Goal: Information Seeking & Learning: Learn about a topic

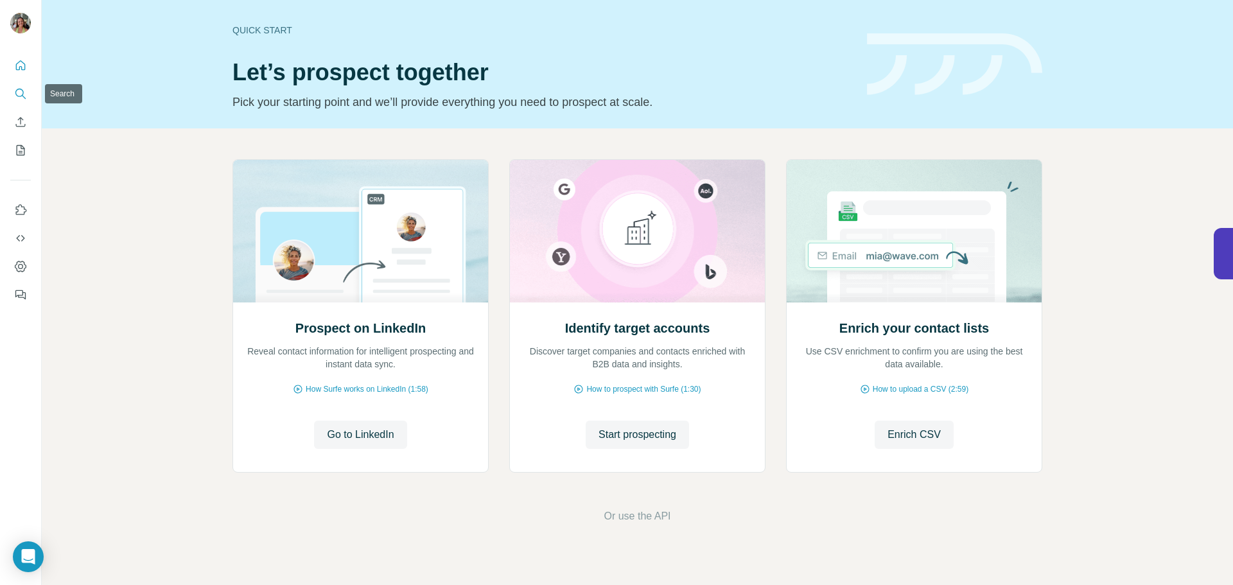
click at [17, 92] on icon "Search" at bounding box center [20, 93] width 13 height 13
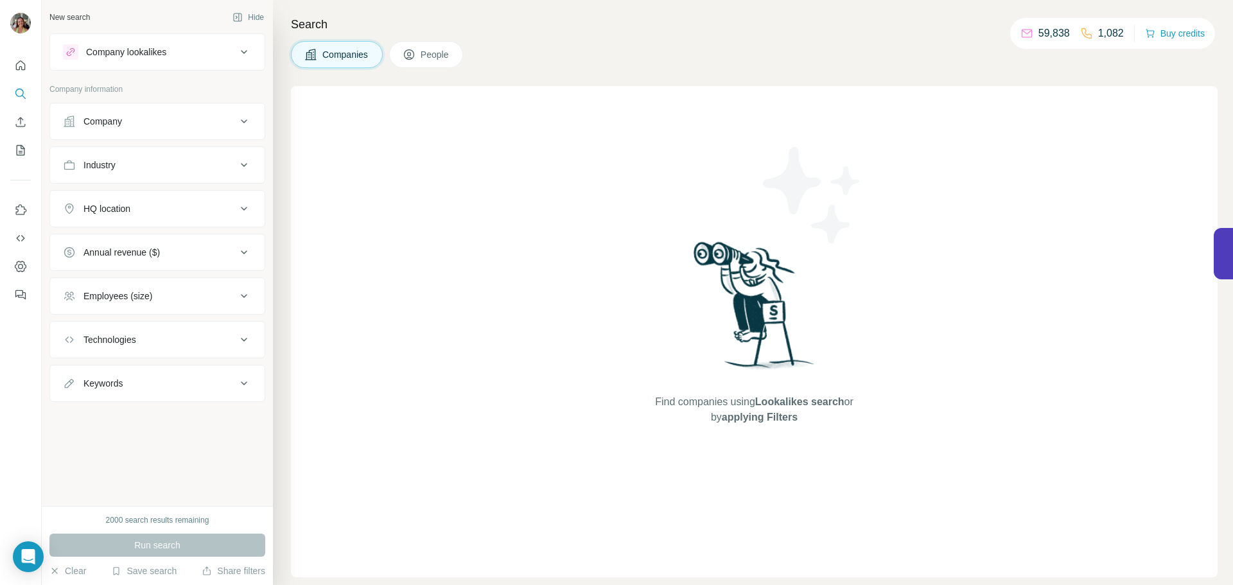
click at [203, 110] on button "Company" at bounding box center [157, 121] width 214 height 31
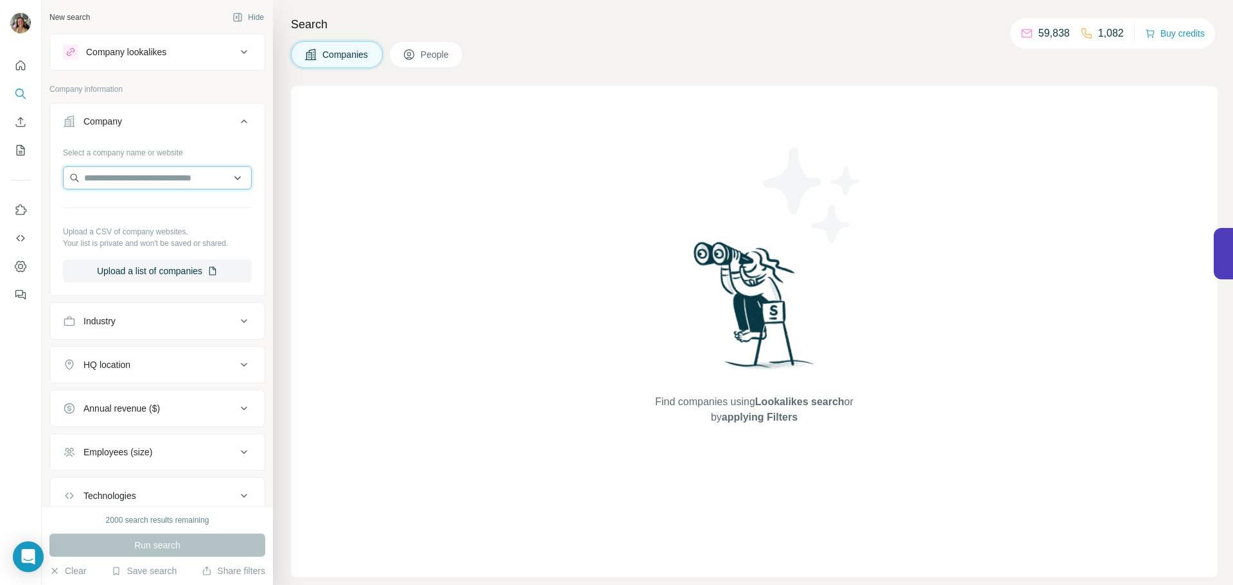
click at [167, 172] on input "text" at bounding box center [157, 177] width 189 height 23
paste input "**********"
type input "**********"
click at [163, 206] on p "CYAN Solutions" at bounding box center [132, 206] width 64 height 13
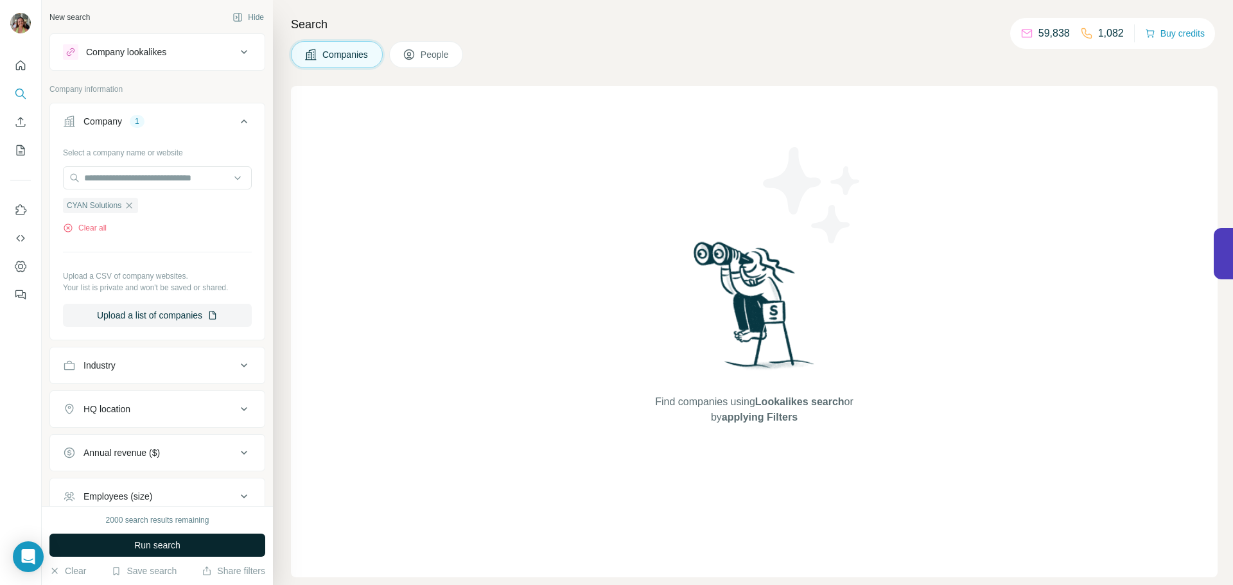
click at [164, 548] on span "Run search" at bounding box center [157, 545] width 46 height 13
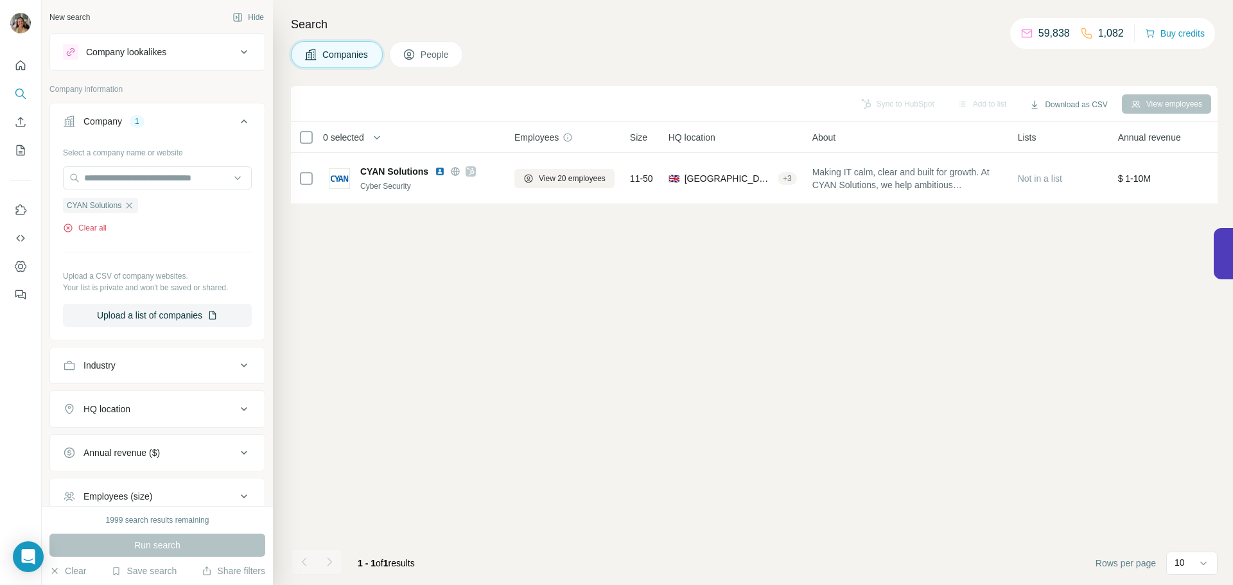
click at [94, 229] on button "Clear all" at bounding box center [85, 228] width 44 height 12
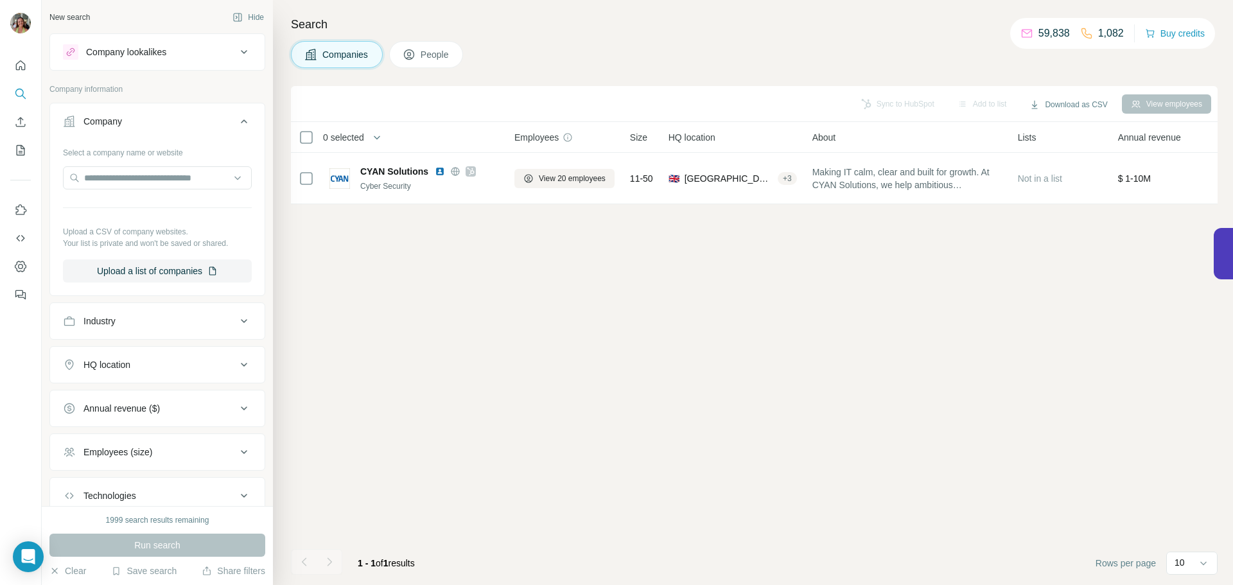
click at [213, 46] on div "Company lookalikes" at bounding box center [149, 51] width 173 height 15
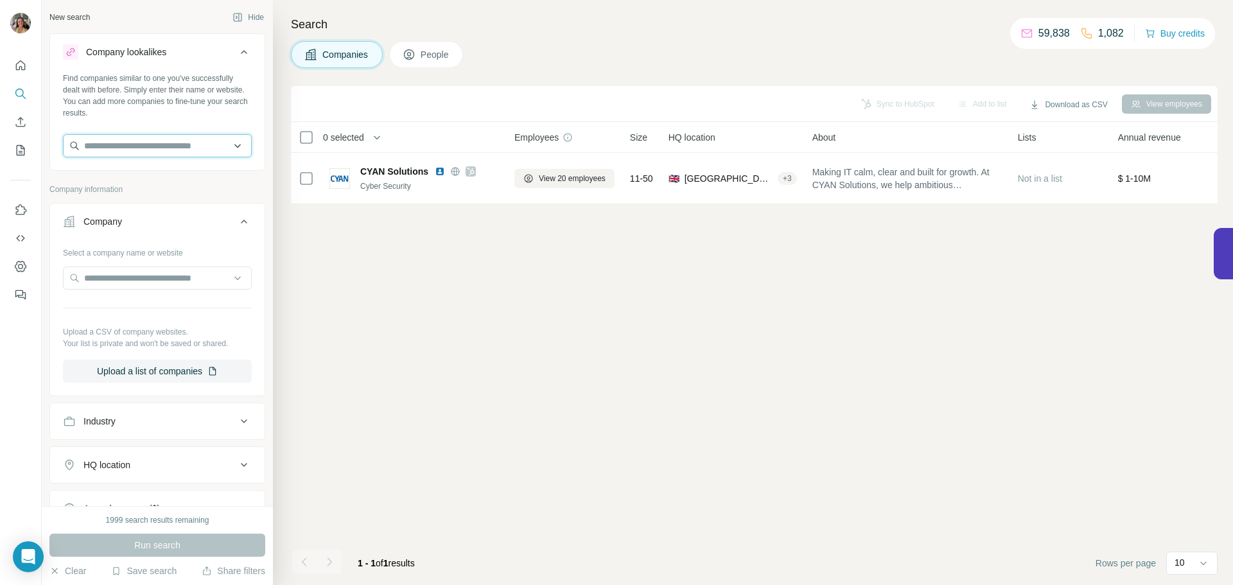
click at [131, 139] on input "text" at bounding box center [157, 145] width 189 height 23
paste input "**********"
type input "**********"
click at [172, 179] on div "CYAN Solutions [DOMAIN_NAME]" at bounding box center [152, 180] width 173 height 35
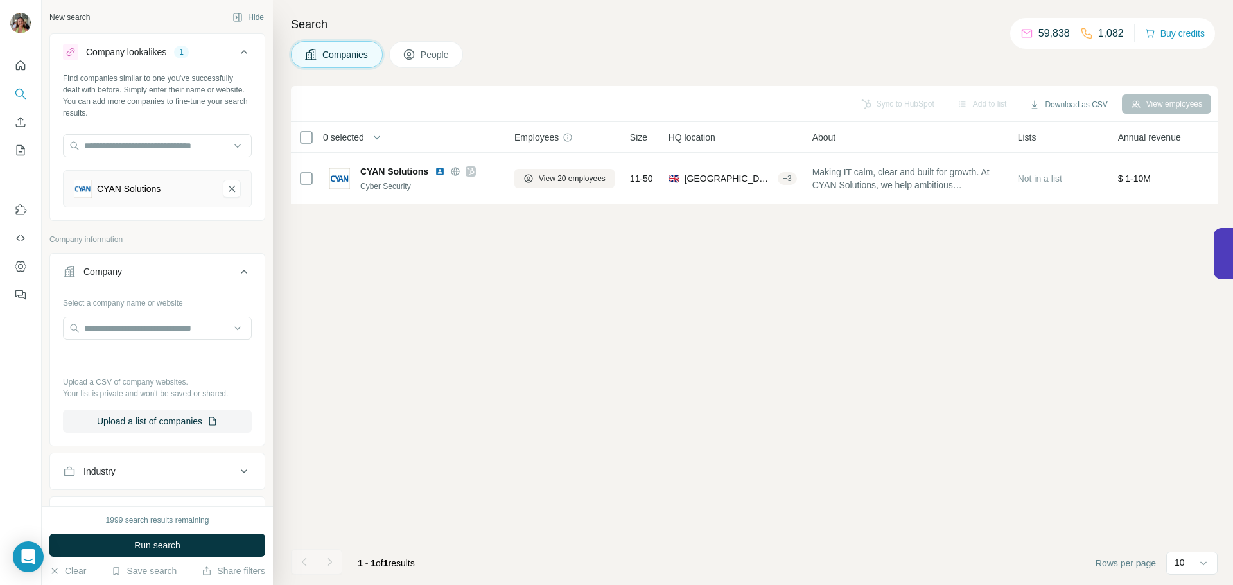
click at [239, 273] on icon at bounding box center [243, 271] width 15 height 15
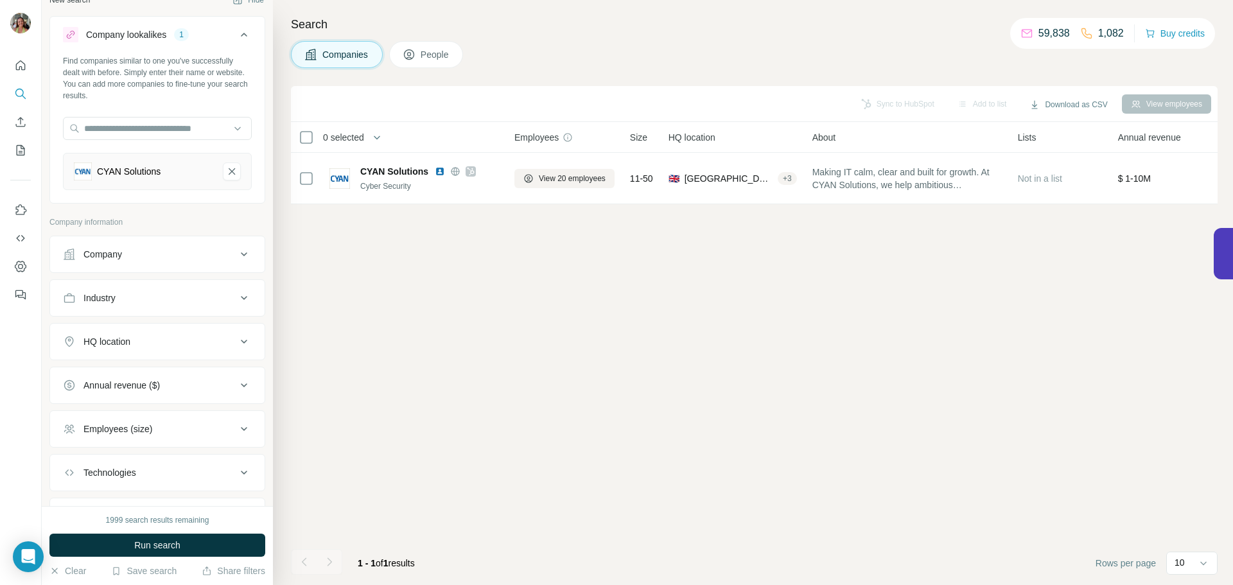
scroll to position [21, 0]
click at [236, 257] on icon at bounding box center [243, 250] width 15 height 15
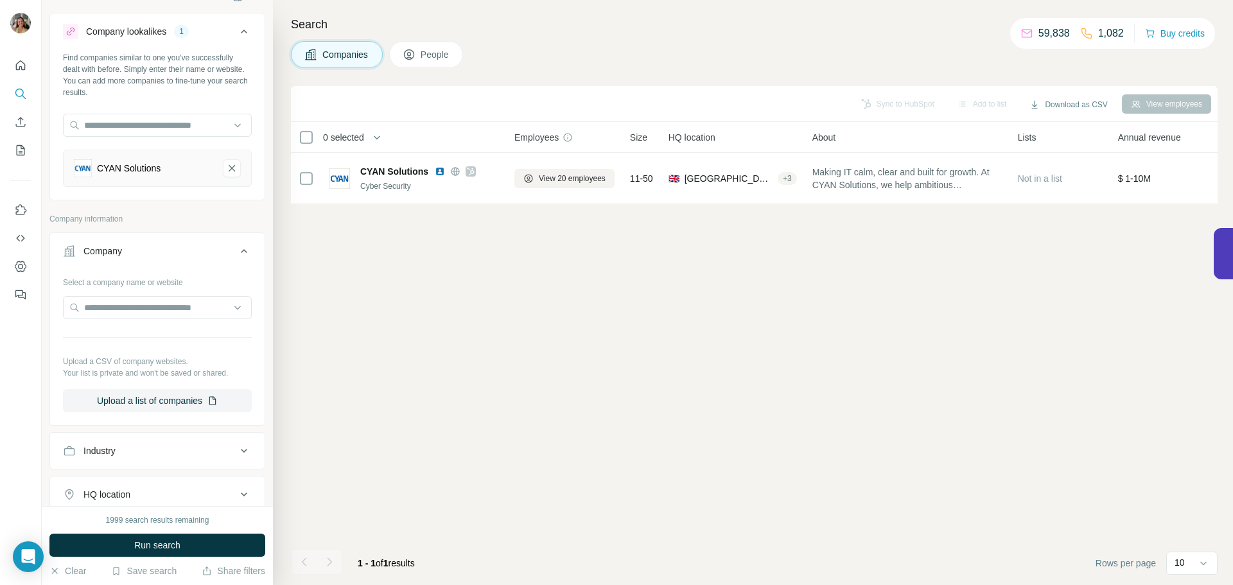
click at [236, 257] on icon at bounding box center [243, 250] width 15 height 15
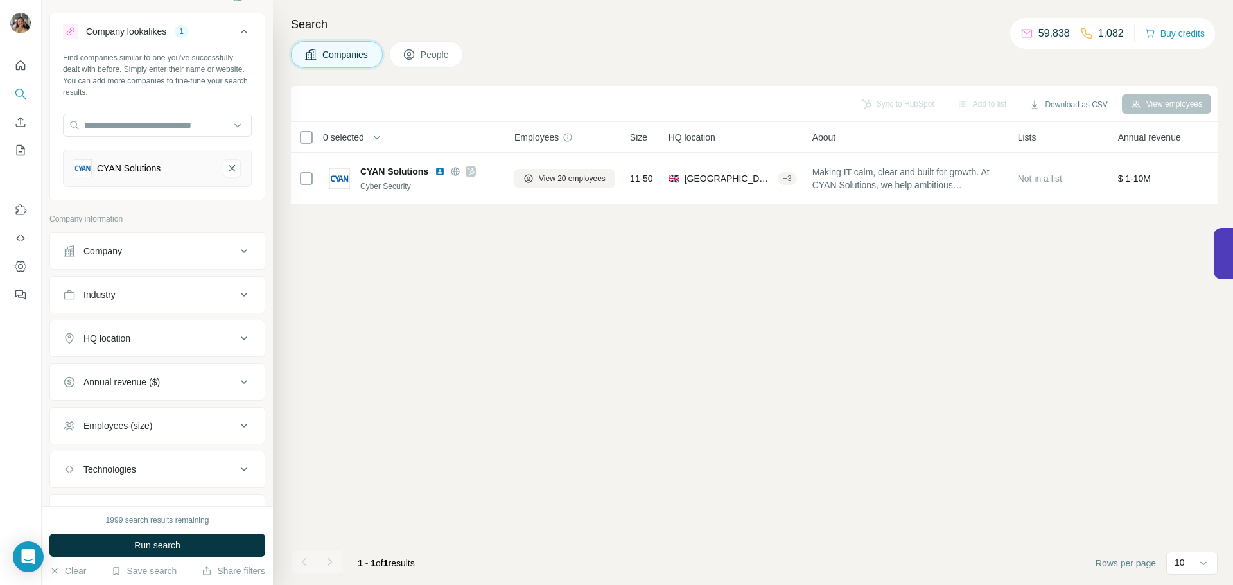
click at [236, 298] on icon at bounding box center [243, 294] width 15 height 15
click at [214, 325] on input at bounding box center [150, 327] width 159 height 14
type input "**"
click at [134, 394] on p "IT Infrastructure" at bounding box center [106, 399] width 64 height 13
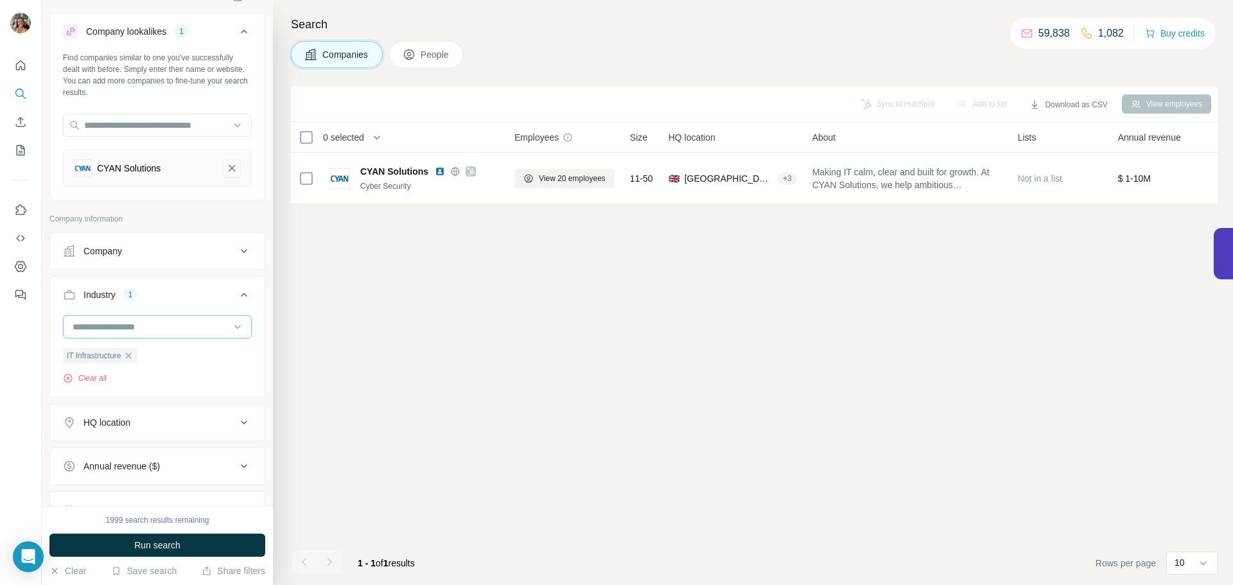
click at [173, 329] on input at bounding box center [150, 327] width 159 height 14
click at [116, 318] on div at bounding box center [150, 327] width 159 height 22
click at [137, 320] on input at bounding box center [150, 327] width 159 height 14
click at [171, 326] on input at bounding box center [150, 327] width 159 height 14
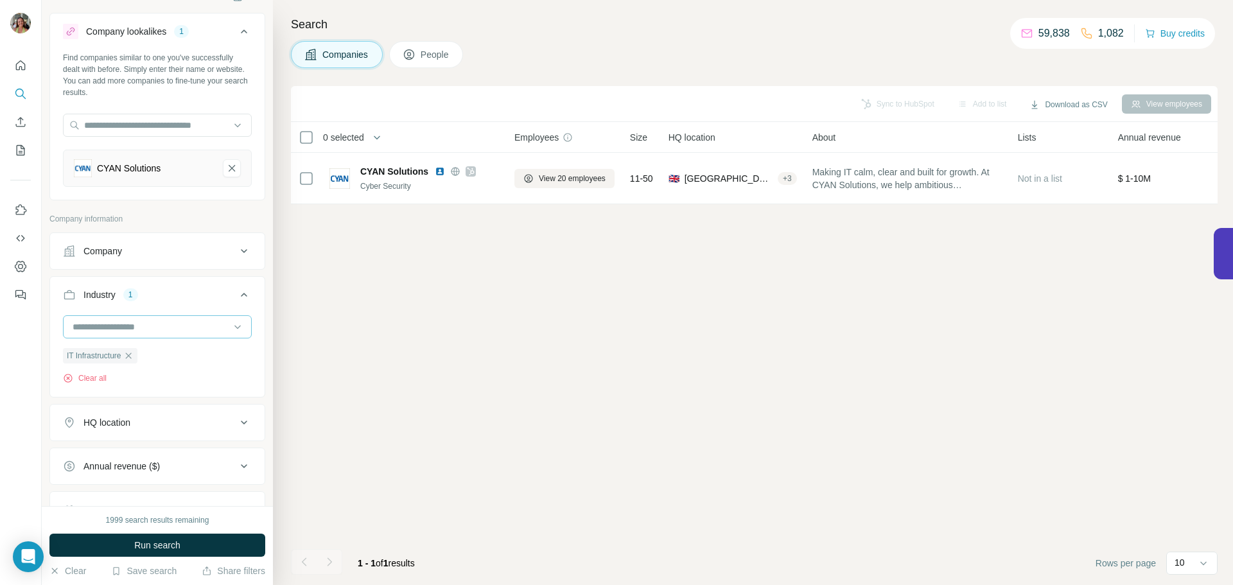
click at [171, 326] on input at bounding box center [150, 327] width 159 height 14
type input "**"
click at [118, 406] on div "IT Infrastructure" at bounding box center [152, 413] width 173 height 23
click at [236, 415] on button "HQ location" at bounding box center [157, 422] width 214 height 31
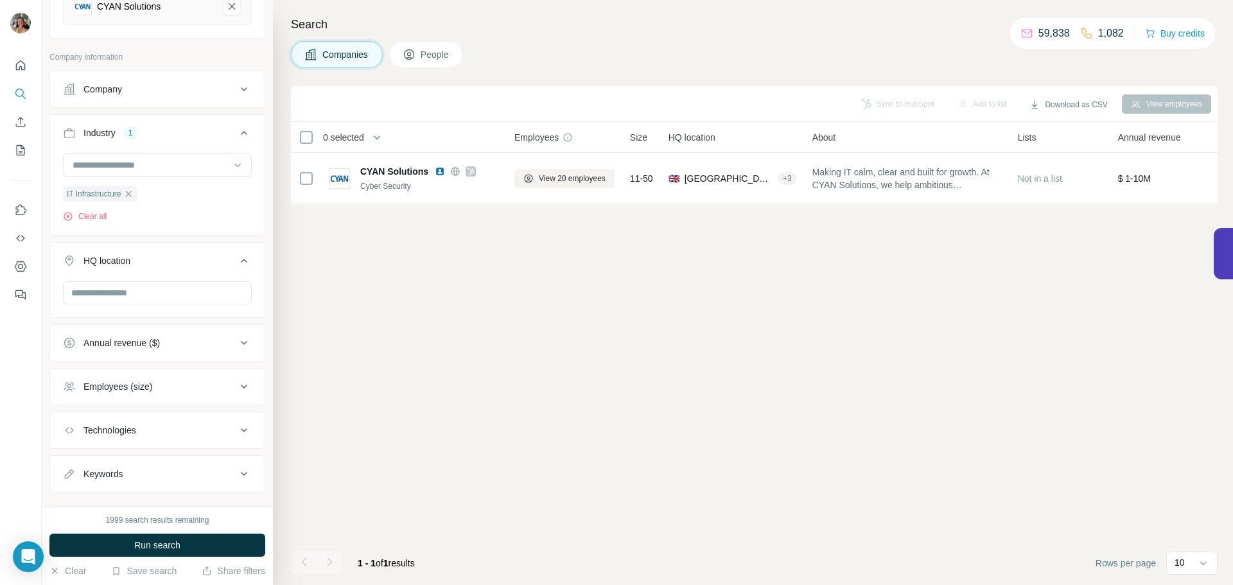
scroll to position [195, 0]
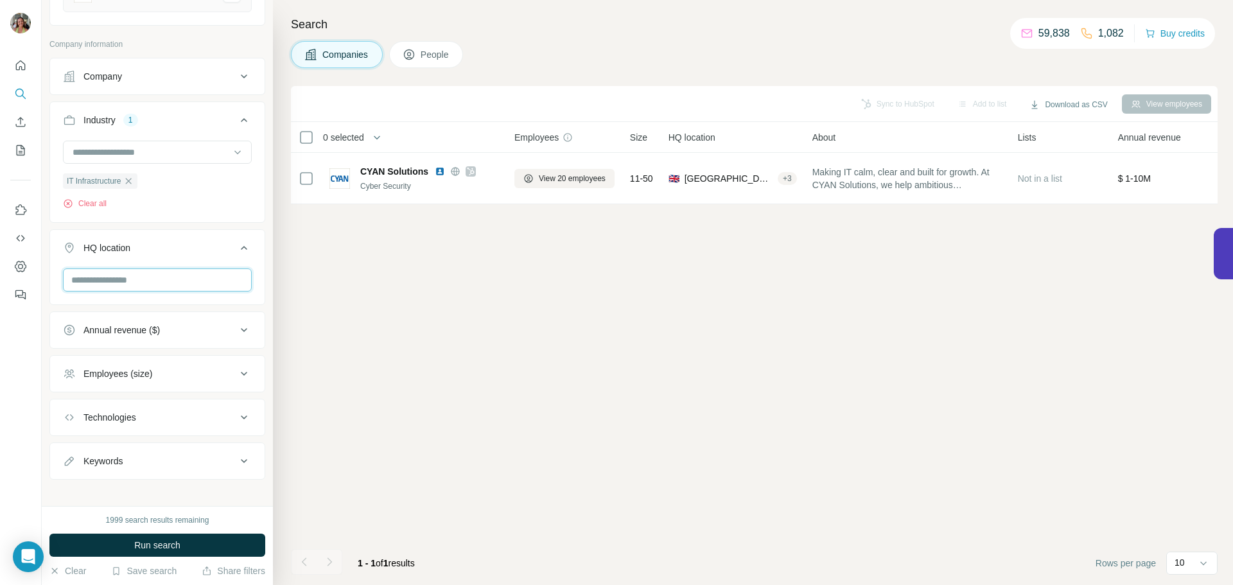
click at [206, 281] on input "text" at bounding box center [157, 279] width 189 height 23
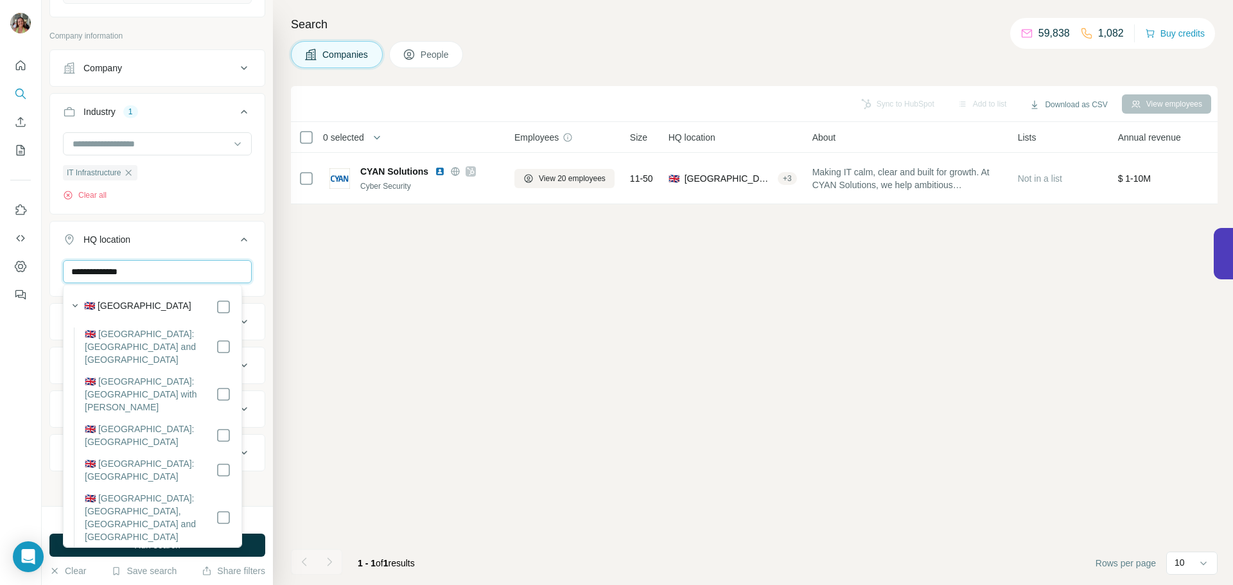
scroll to position [205, 0]
type input "**********"
click at [358, 324] on div "Sync to HubSpot Add to list Download as CSV View employees 0 selected Companies…" at bounding box center [754, 335] width 927 height 499
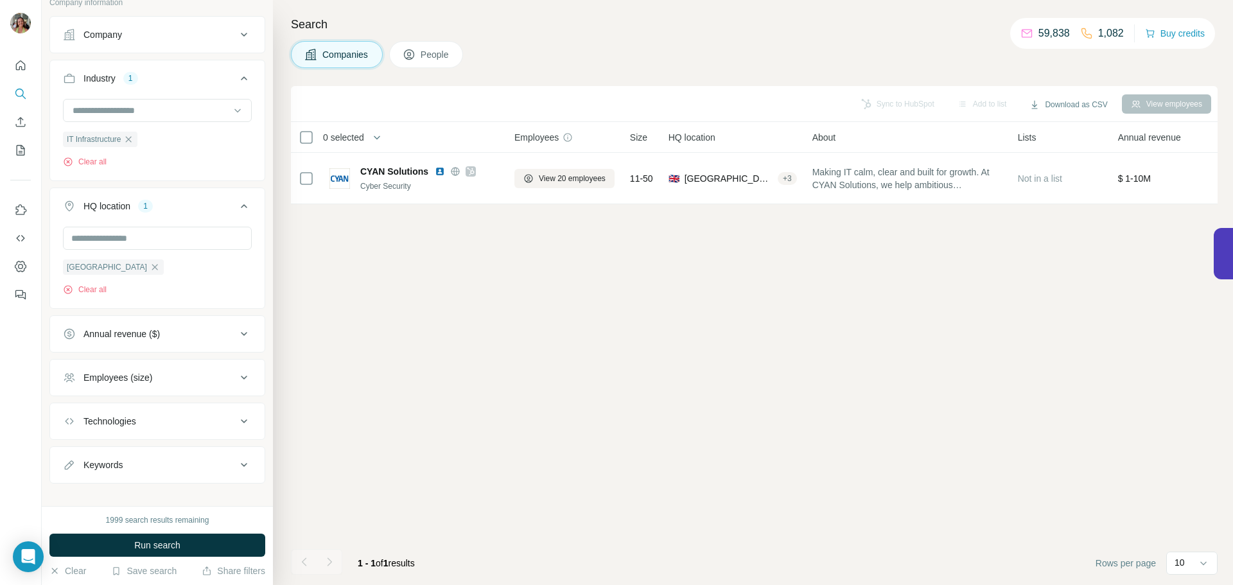
scroll to position [252, 0]
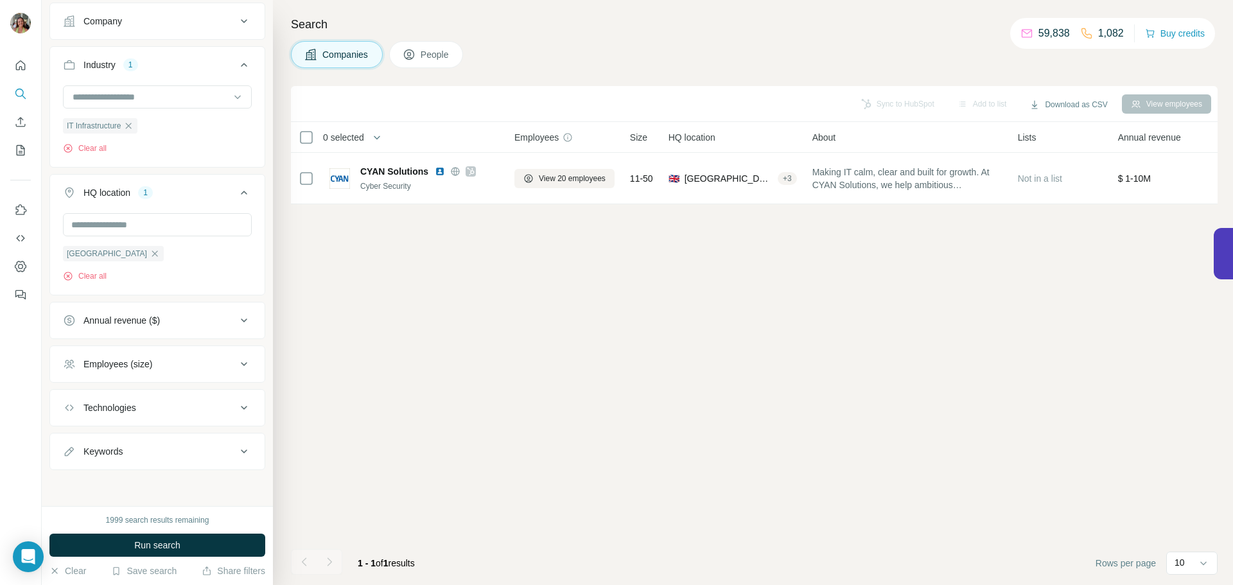
click at [238, 315] on icon at bounding box center [243, 320] width 15 height 15
click at [81, 378] on label "1-10M" at bounding box center [86, 370] width 46 height 15
click at [81, 395] on span "10-50M" at bounding box center [95, 394] width 35 height 13
click at [236, 315] on icon at bounding box center [243, 318] width 15 height 15
click at [202, 364] on div "Employees (size)" at bounding box center [149, 364] width 173 height 13
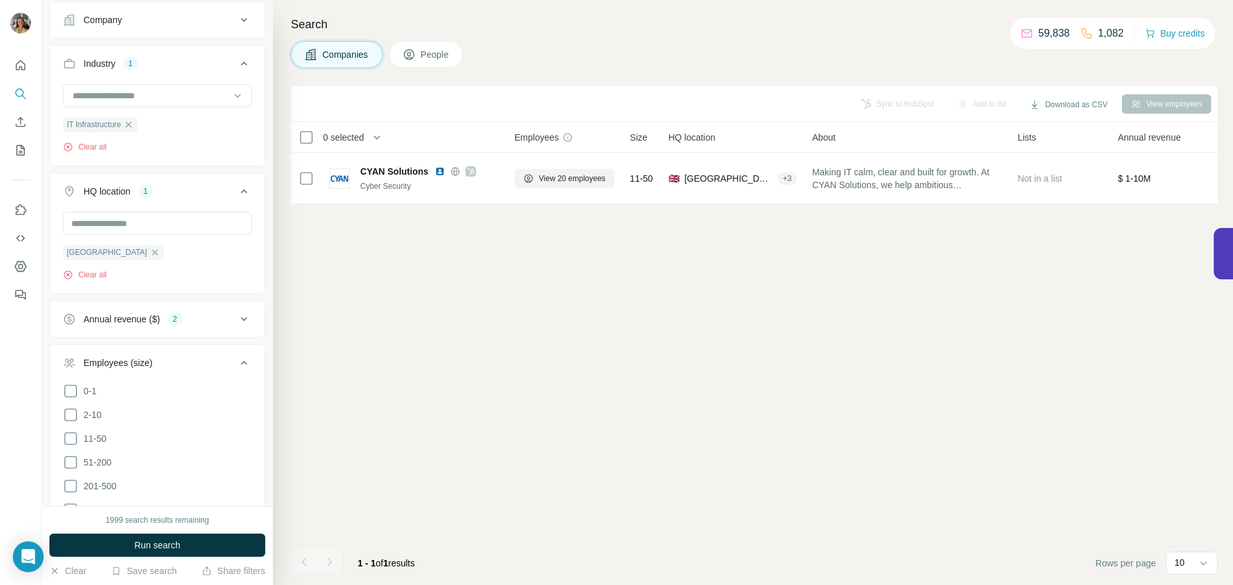
click at [112, 435] on li "11-50" at bounding box center [157, 439] width 189 height 16
click at [102, 440] on span "11-50" at bounding box center [92, 438] width 28 height 13
click at [74, 457] on icon at bounding box center [70, 462] width 15 height 15
click at [236, 358] on icon at bounding box center [243, 362] width 15 height 15
click at [139, 548] on span "Run search" at bounding box center [157, 545] width 46 height 13
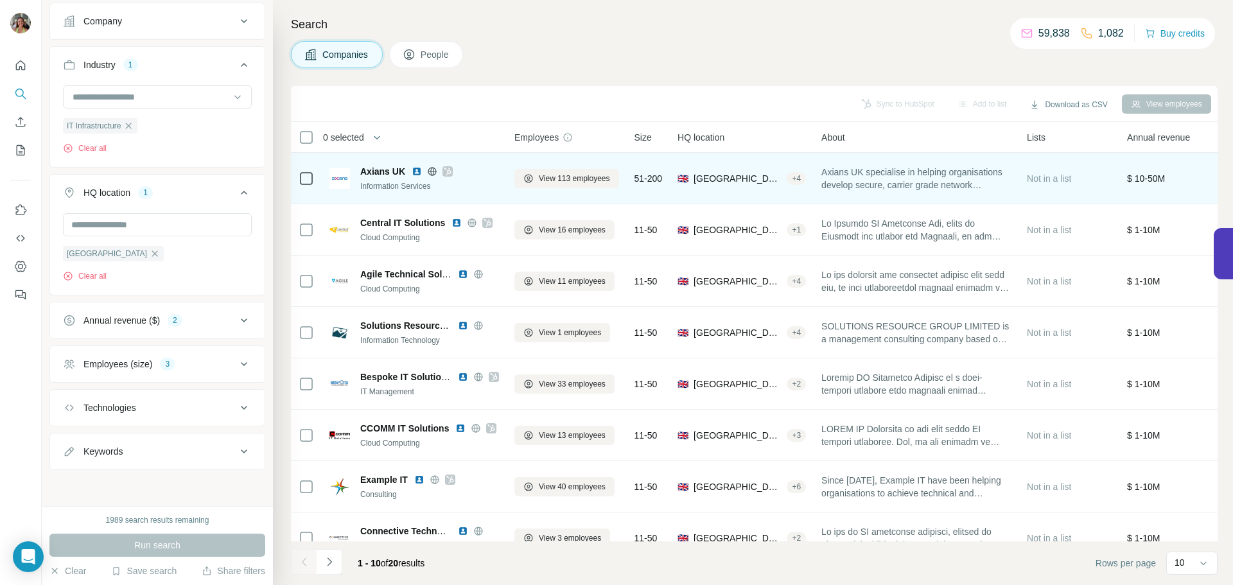
click at [415, 170] on img at bounding box center [417, 171] width 10 height 10
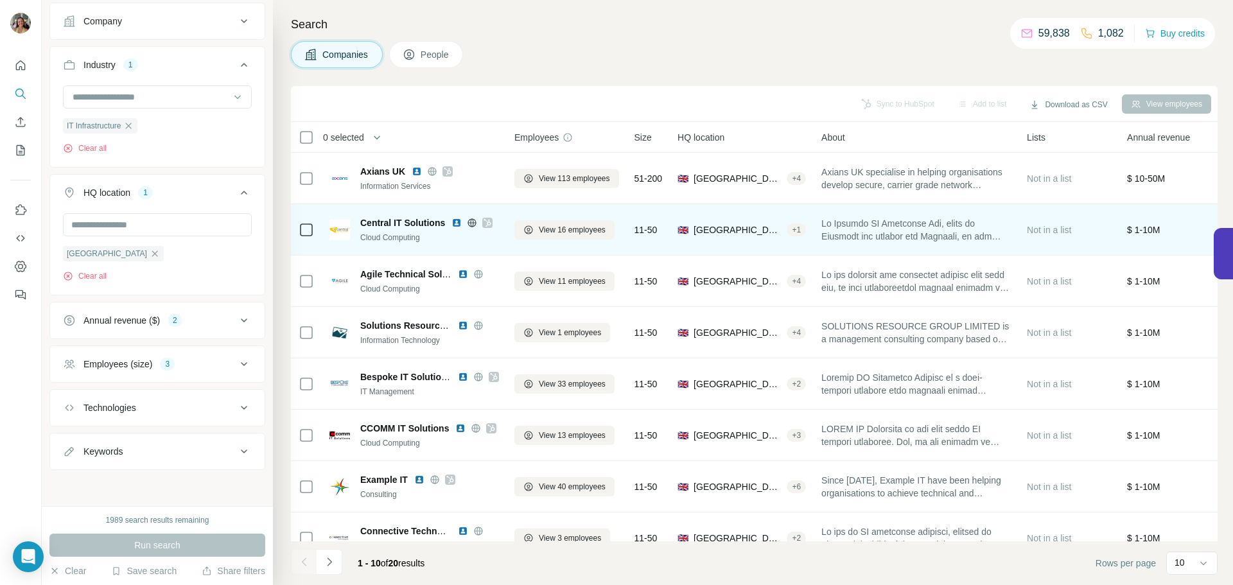
click at [457, 219] on img at bounding box center [456, 223] width 10 height 10
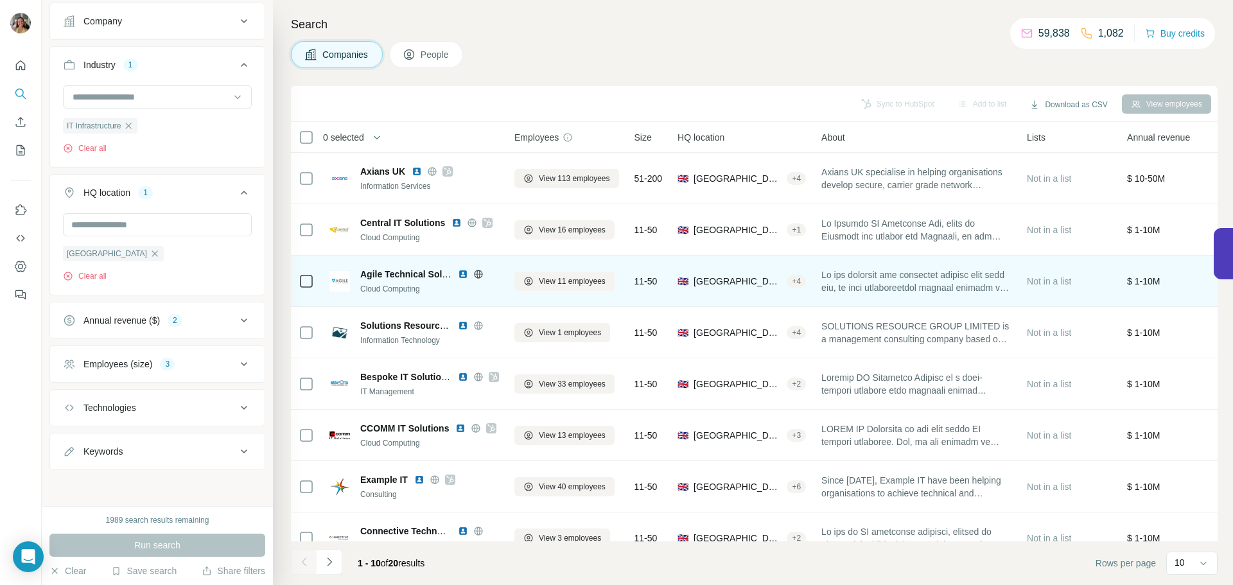
click at [462, 273] on img at bounding box center [463, 274] width 10 height 10
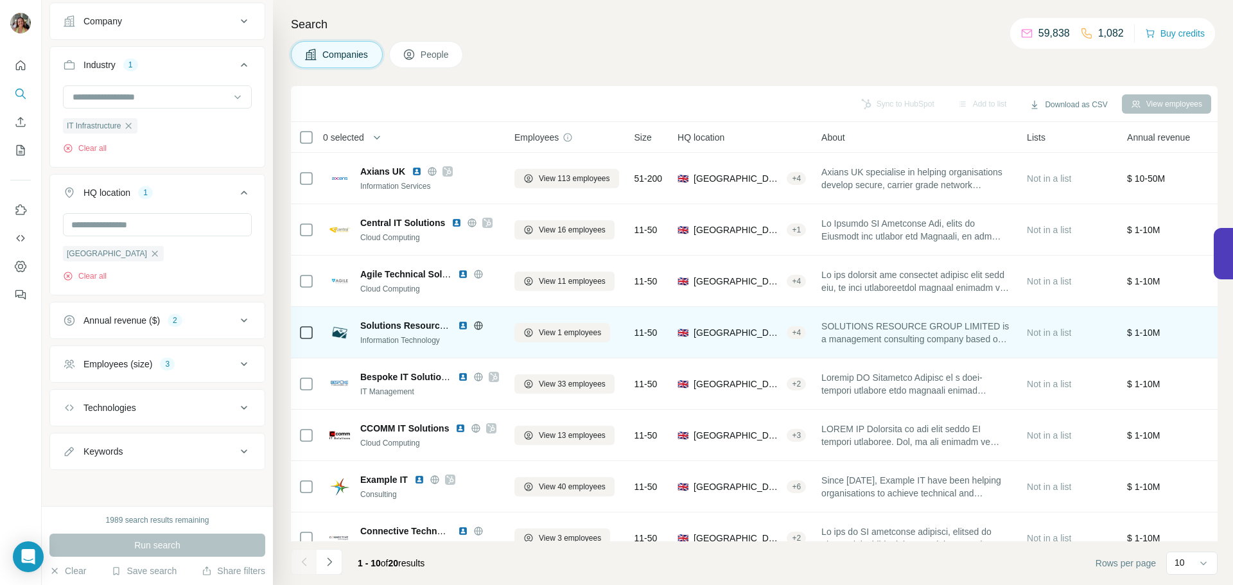
click at [460, 324] on img at bounding box center [463, 325] width 10 height 10
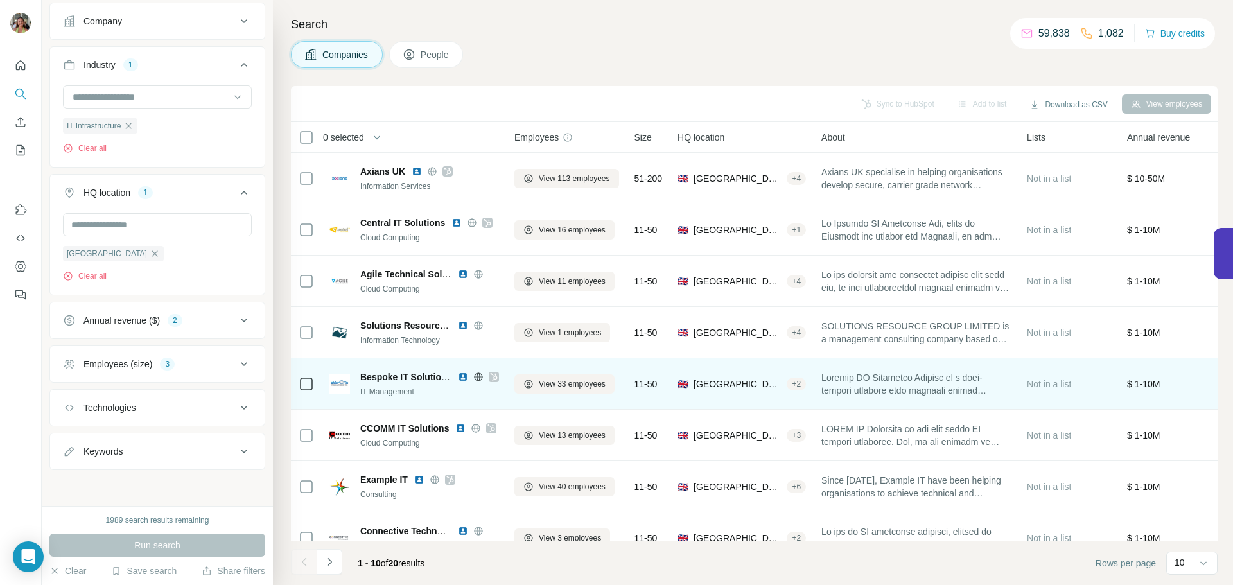
click at [463, 376] on img at bounding box center [463, 377] width 10 height 10
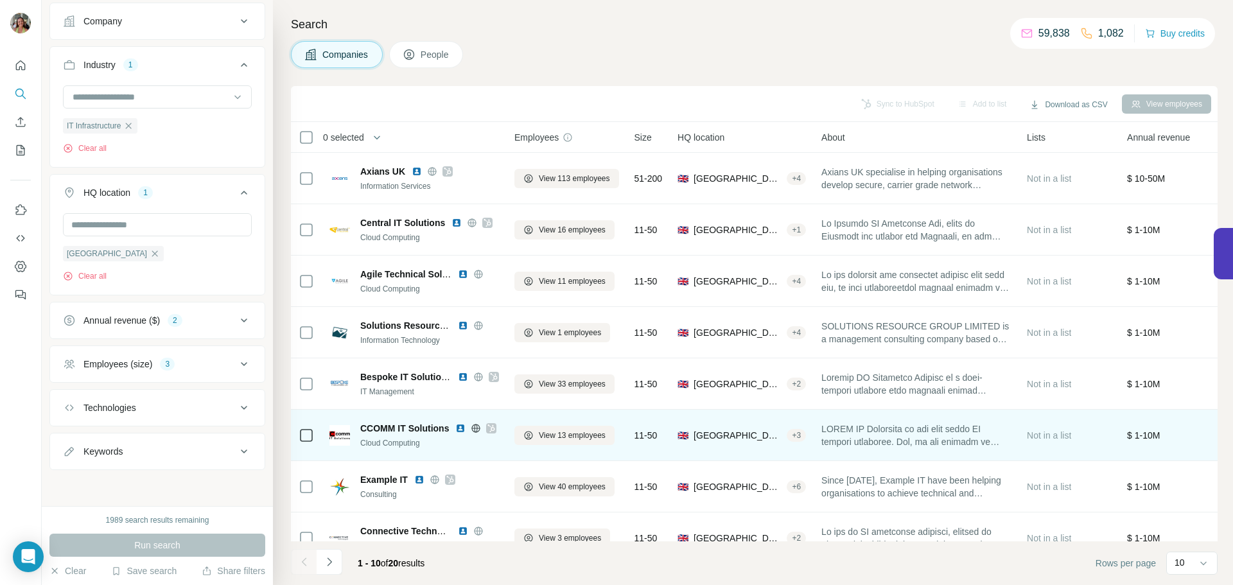
click at [459, 428] on img at bounding box center [460, 428] width 10 height 10
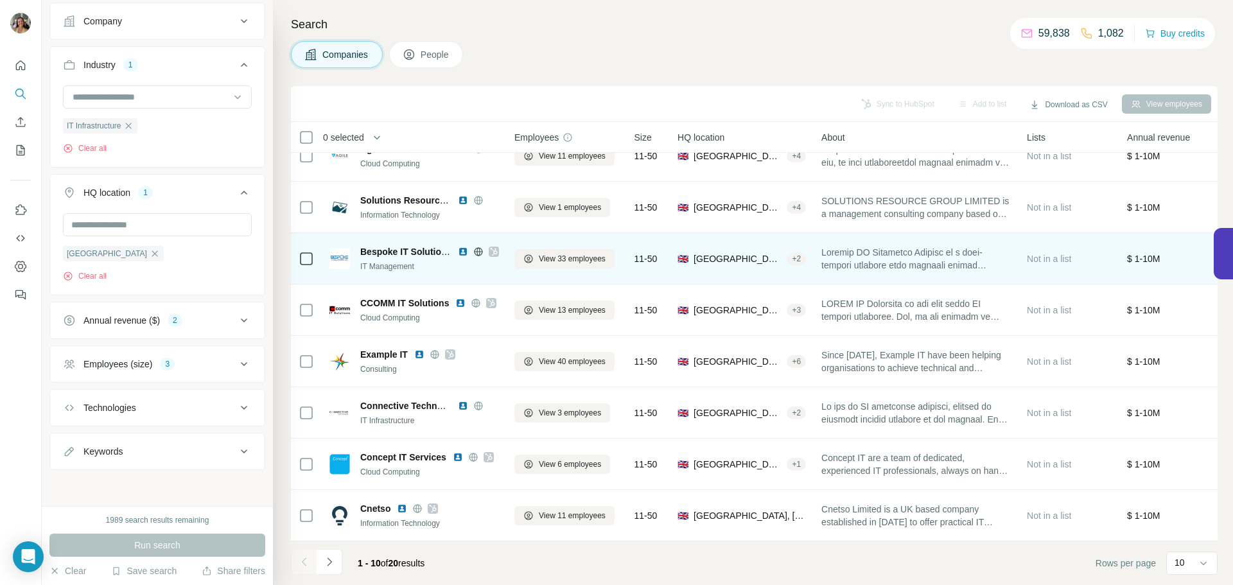
scroll to position [132, 0]
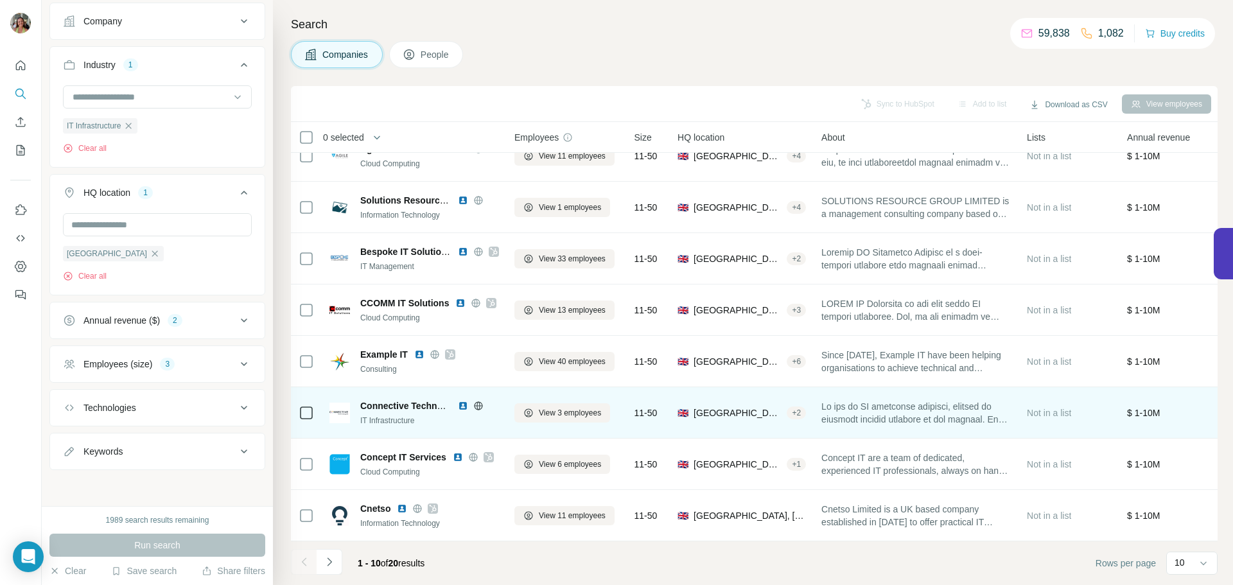
click at [462, 401] on img at bounding box center [463, 406] width 10 height 10
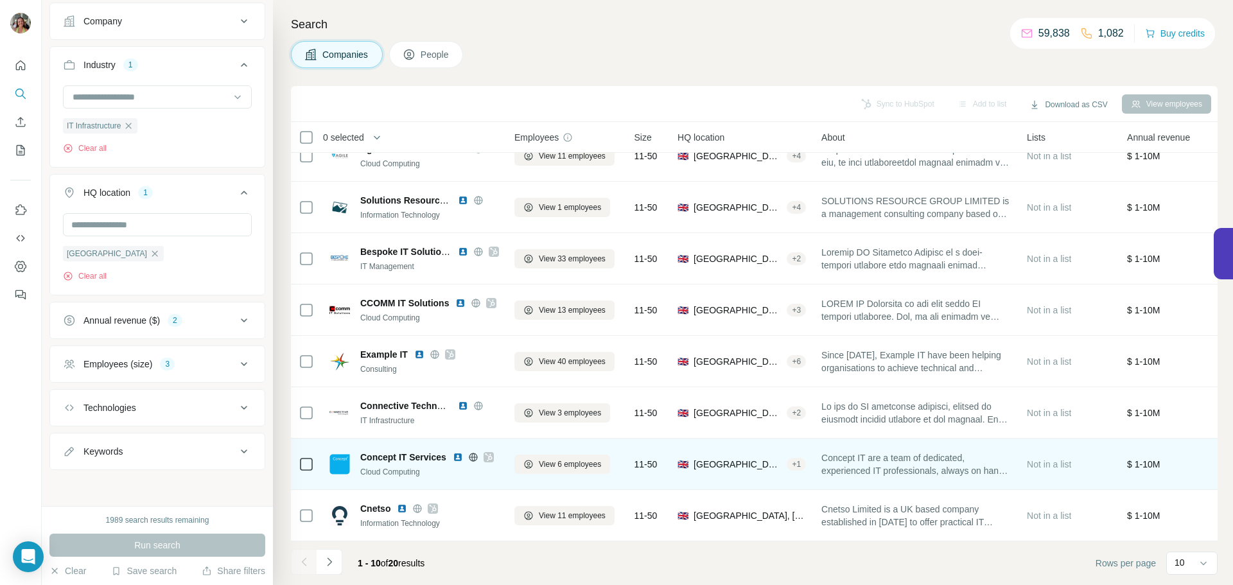
click at [463, 453] on img at bounding box center [458, 457] width 10 height 10
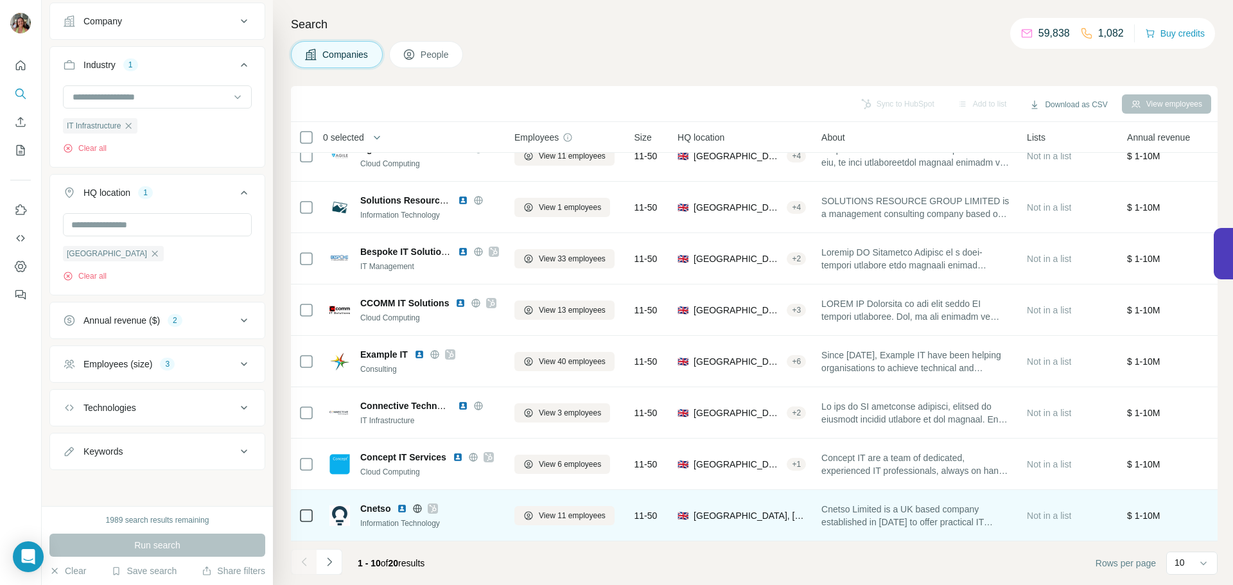
click at [403, 503] on img at bounding box center [402, 508] width 10 height 10
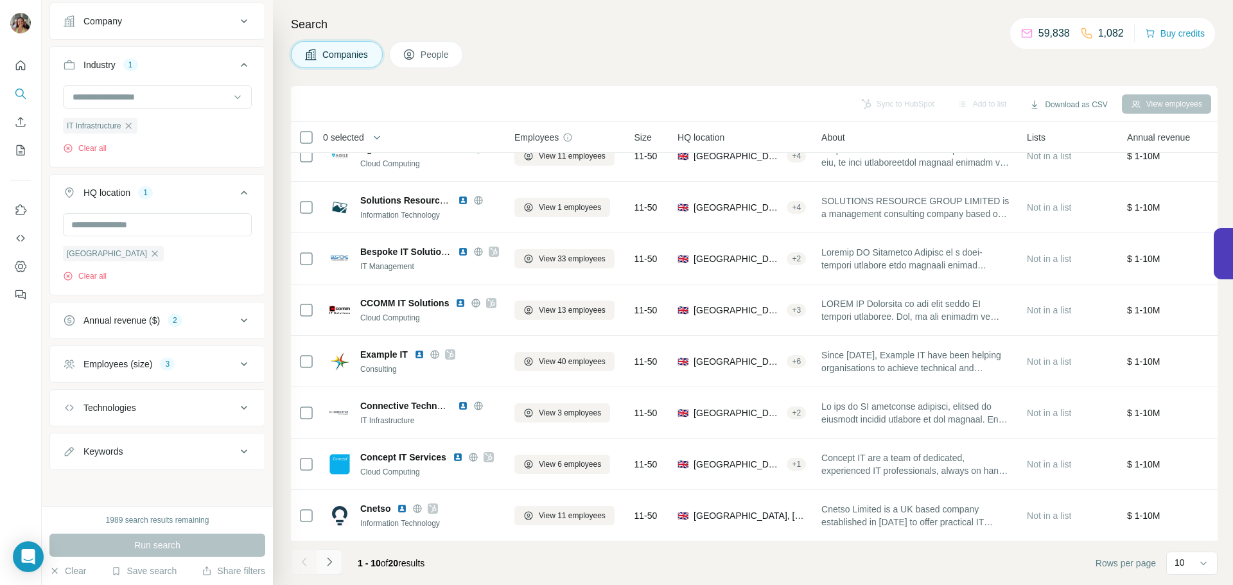
click at [331, 559] on icon "Navigate to next page" at bounding box center [329, 561] width 13 height 13
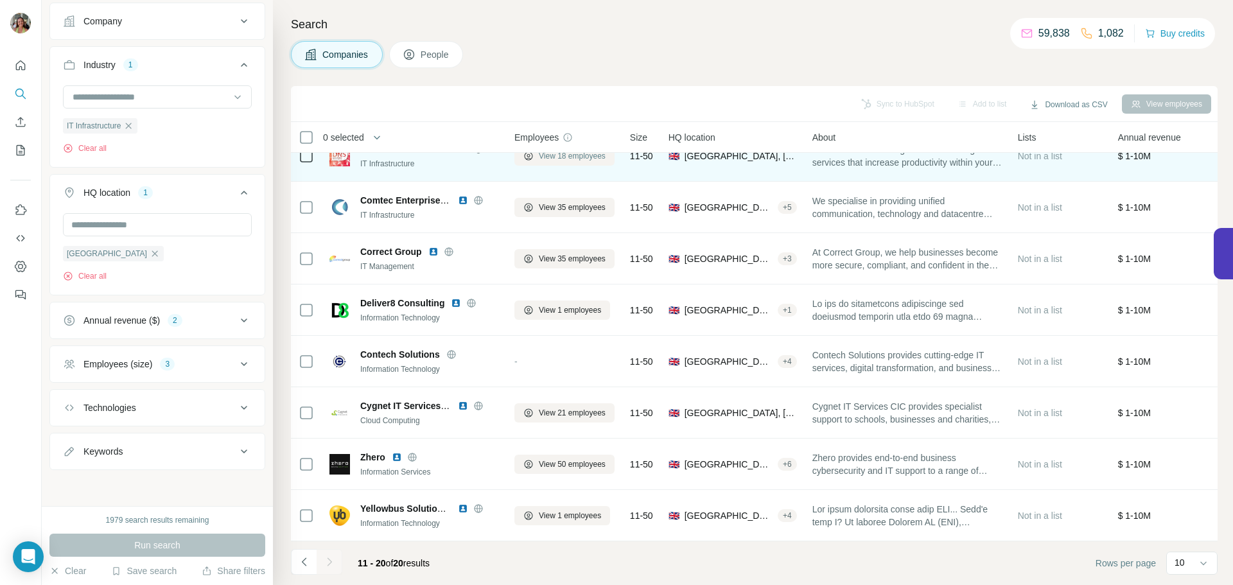
scroll to position [0, 0]
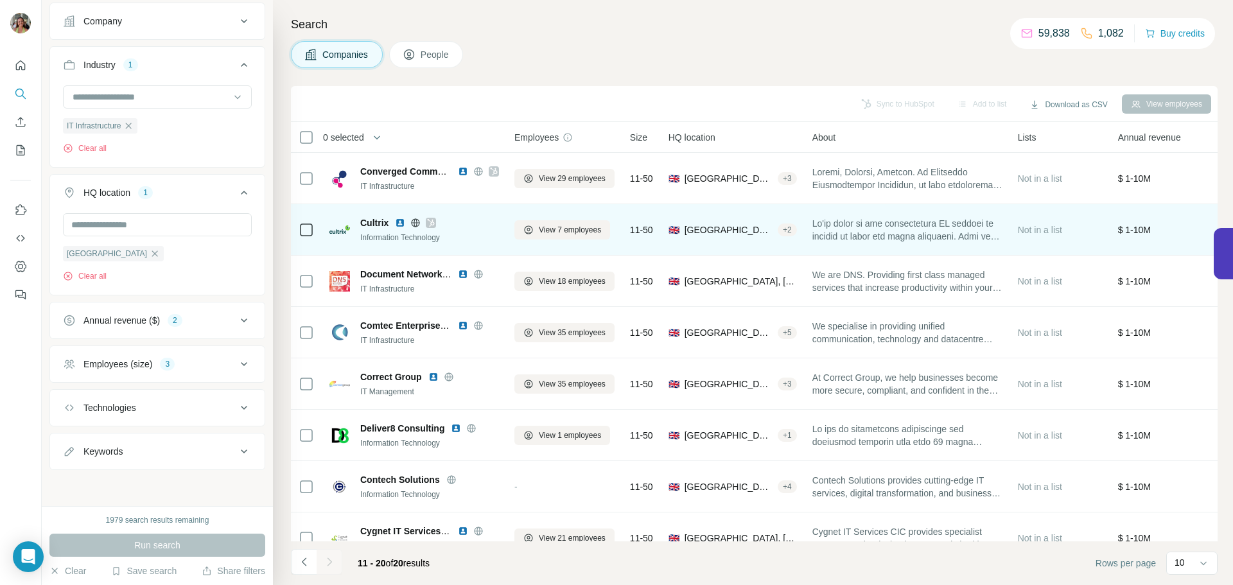
click at [402, 221] on img at bounding box center [400, 223] width 10 height 10
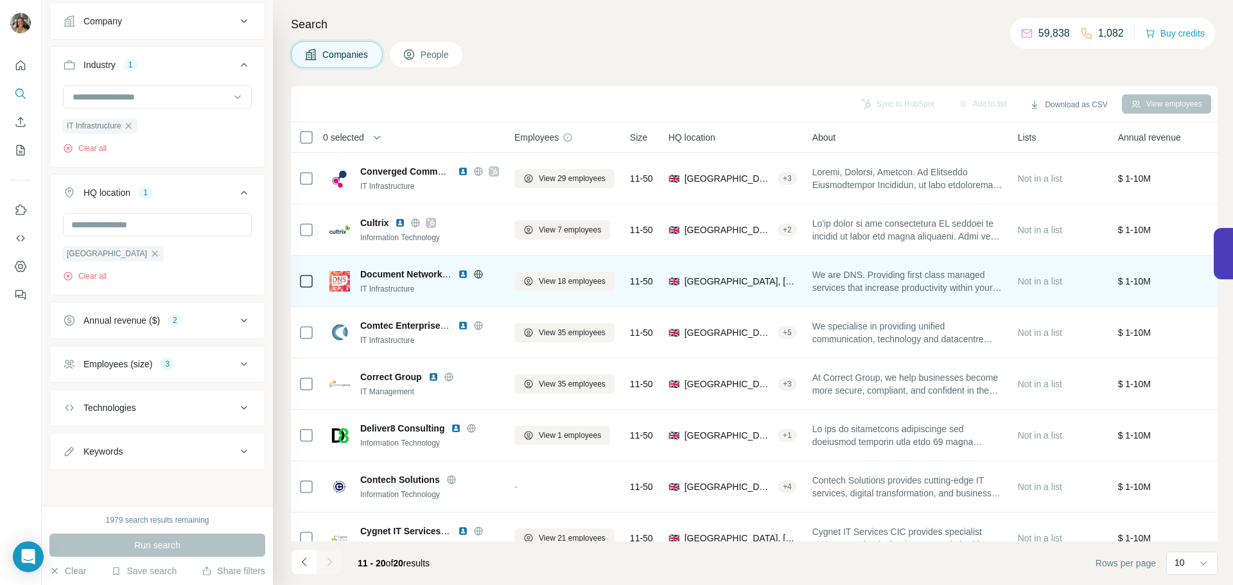
click at [461, 273] on img at bounding box center [463, 274] width 10 height 10
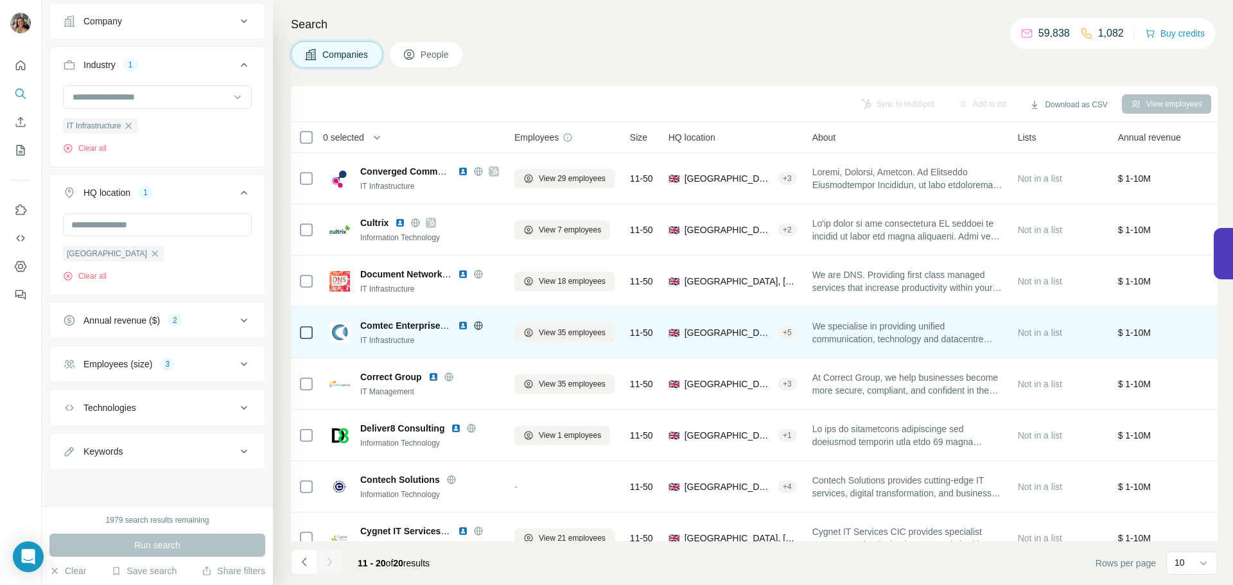
click at [459, 326] on img at bounding box center [463, 325] width 10 height 10
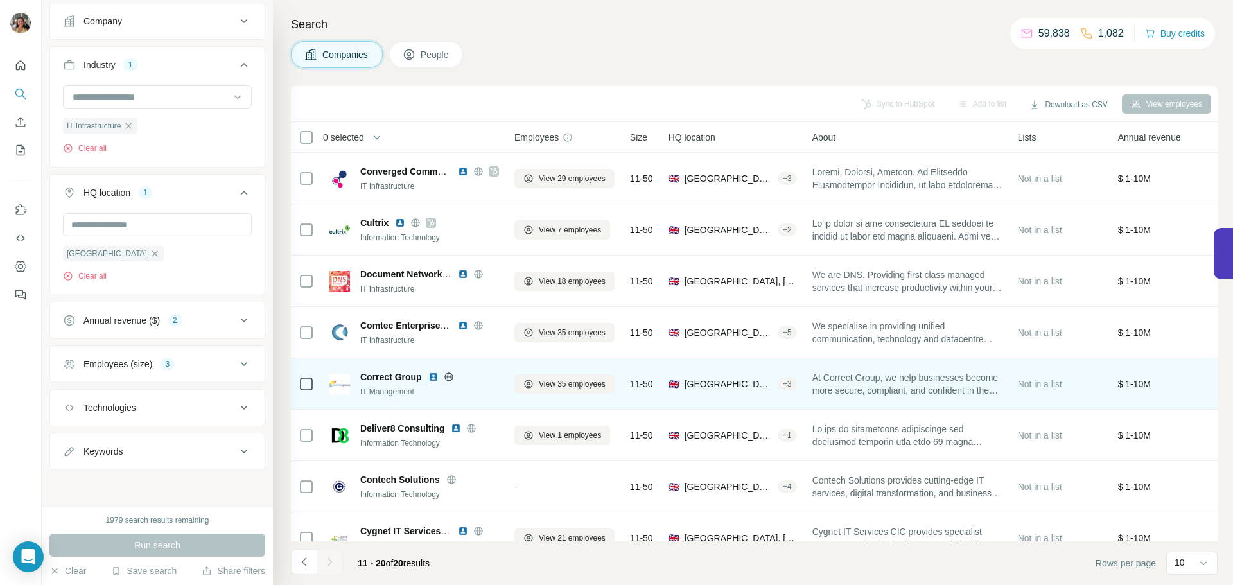
click at [431, 374] on img at bounding box center [433, 377] width 10 height 10
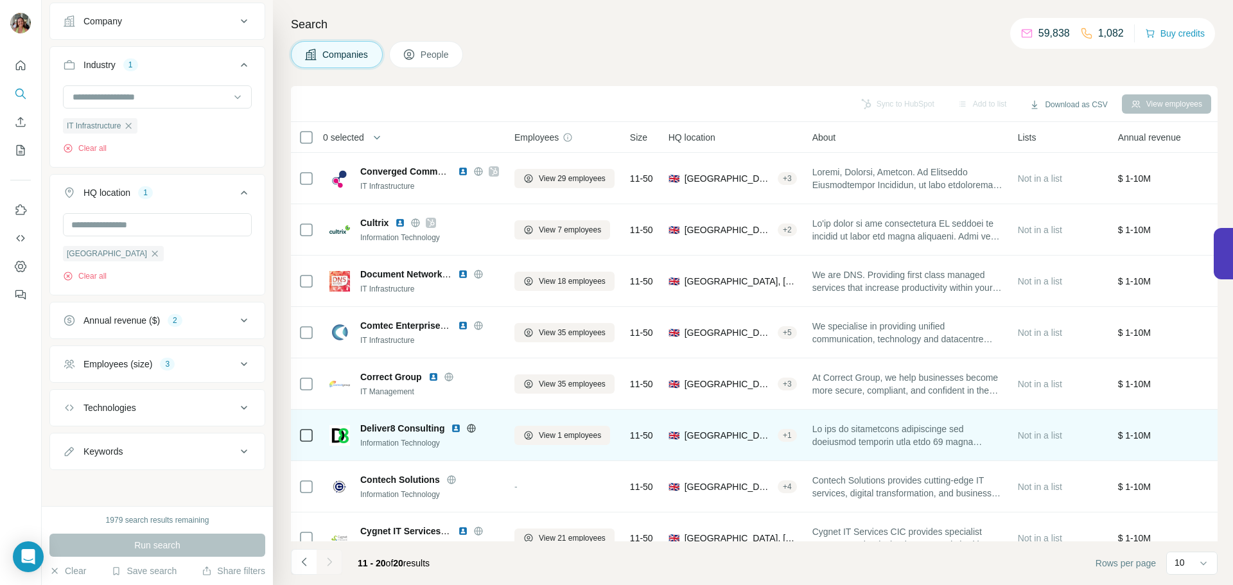
click at [458, 425] on img at bounding box center [456, 428] width 10 height 10
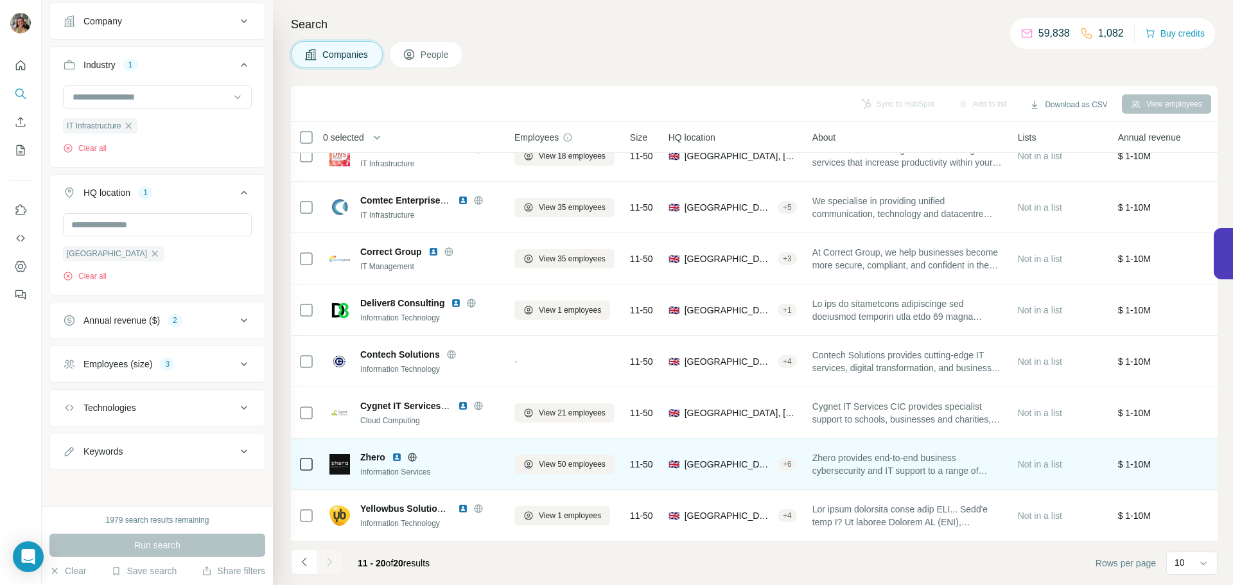
scroll to position [132, 0]
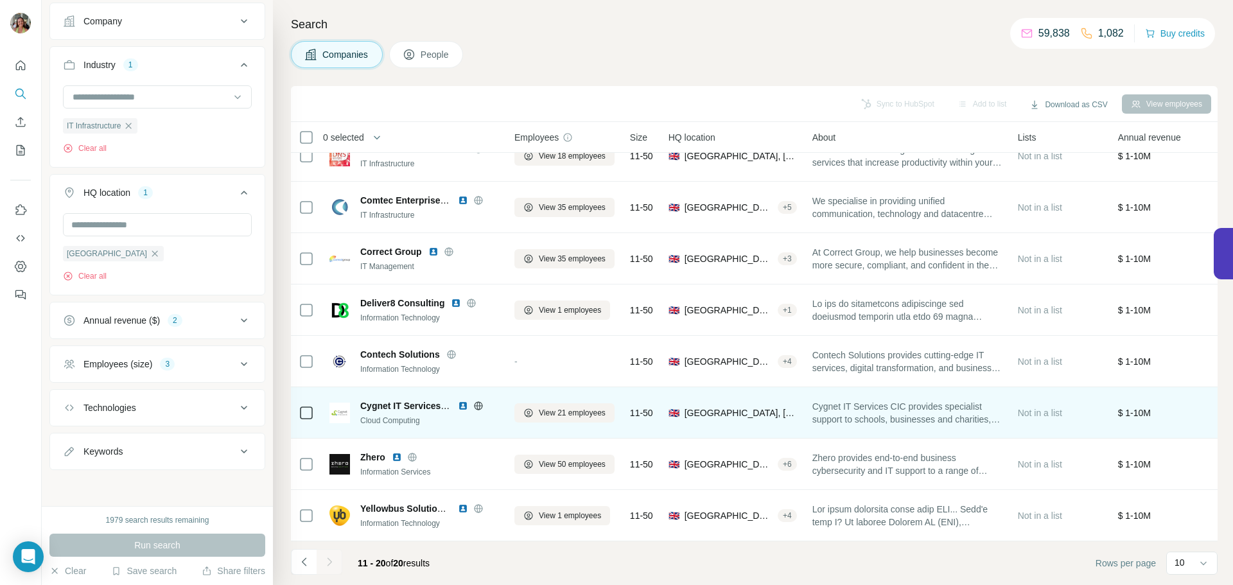
click at [462, 401] on img at bounding box center [463, 406] width 10 height 10
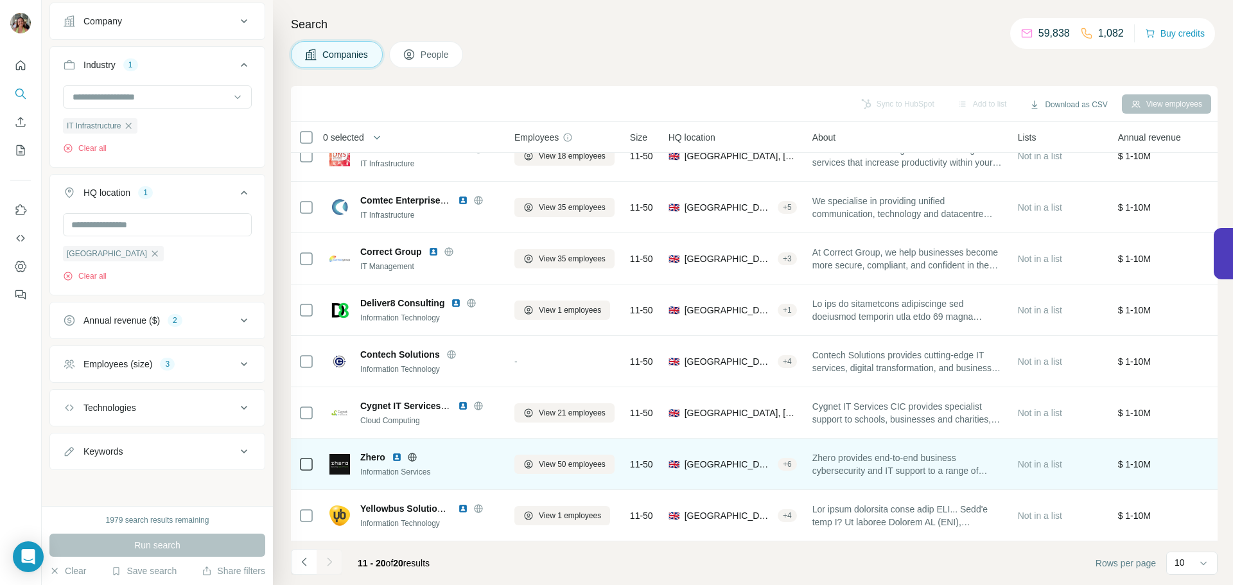
click at [398, 452] on img at bounding box center [397, 457] width 10 height 10
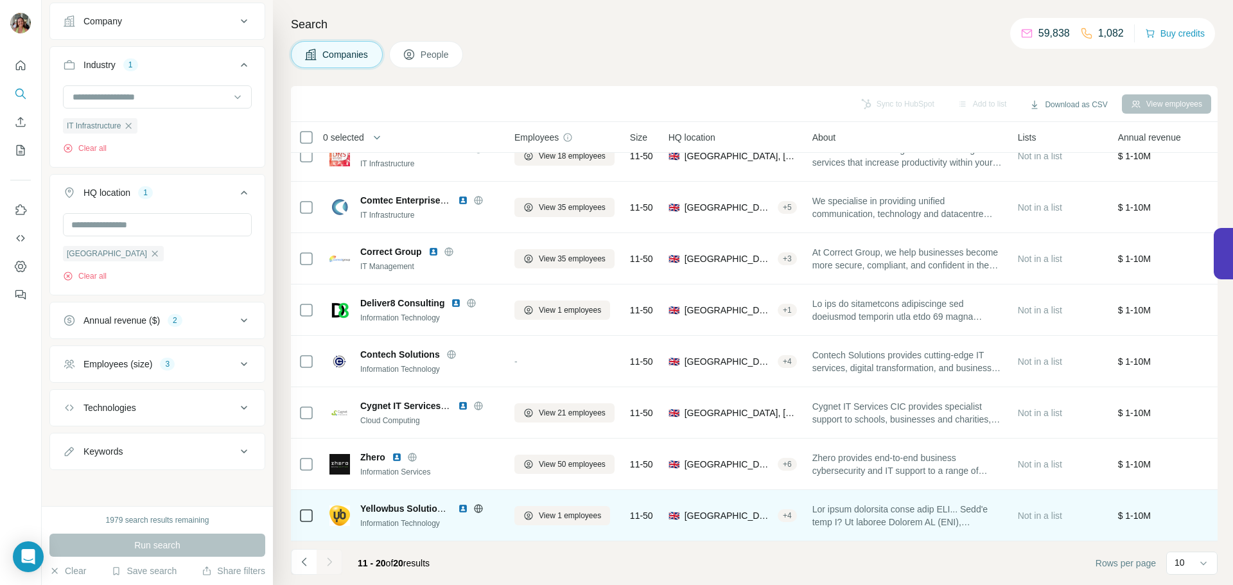
click at [465, 503] on img at bounding box center [463, 508] width 10 height 10
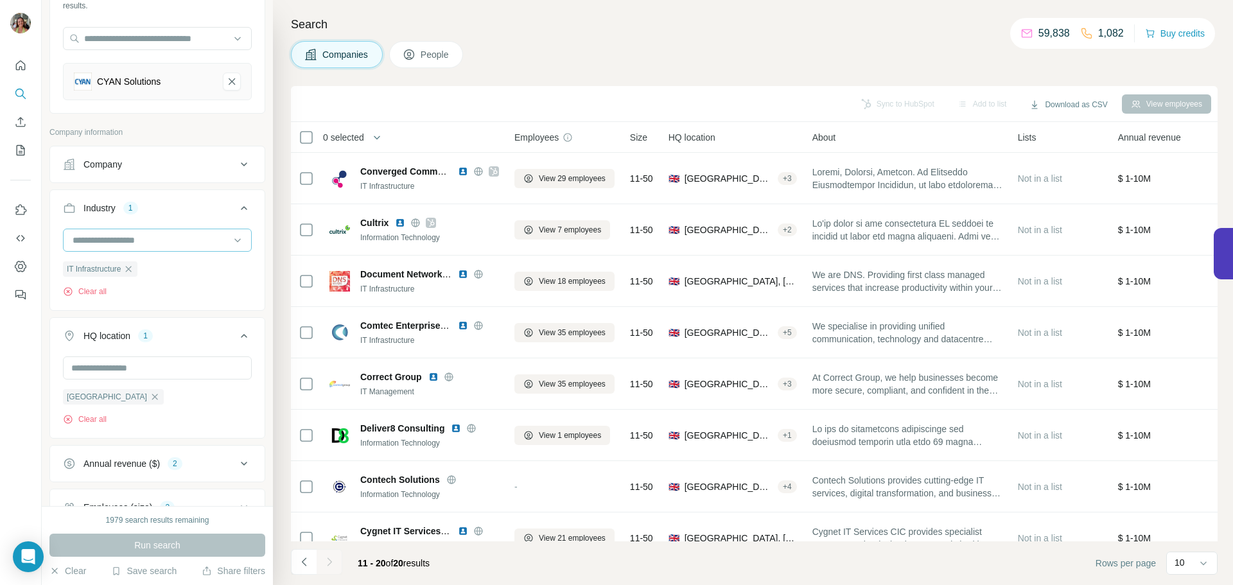
scroll to position [0, 0]
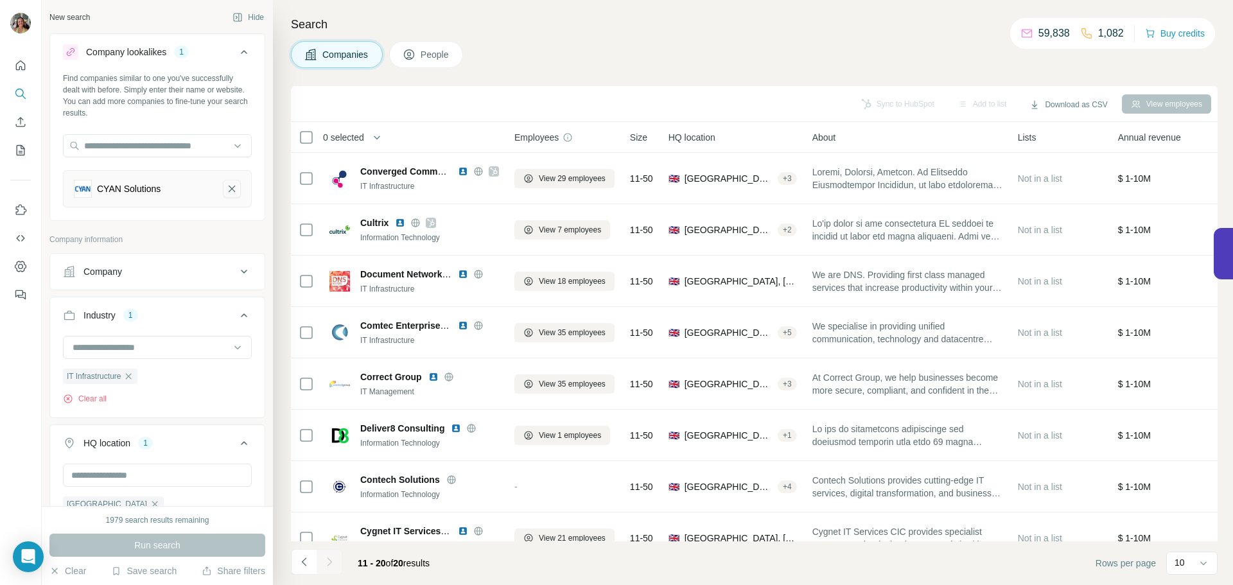
click at [223, 186] on button "CYAN Solutions-remove-button" at bounding box center [232, 189] width 18 height 18
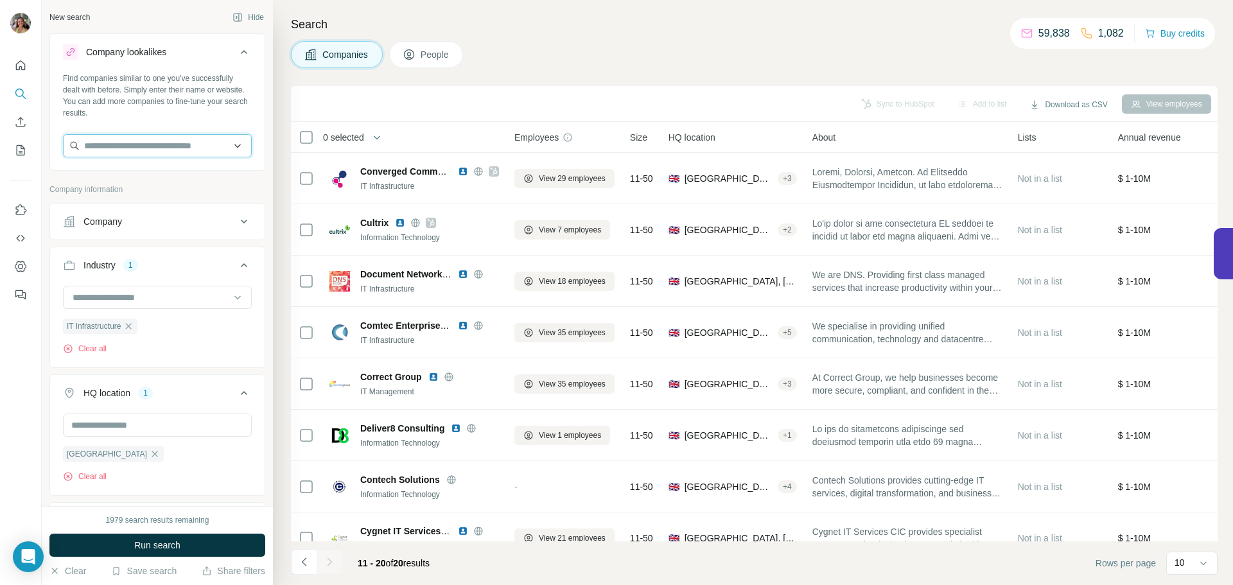
click at [169, 150] on input "text" at bounding box center [157, 145] width 189 height 23
paste input "**********"
type input "**********"
click at [161, 179] on div "Bvr [DOMAIN_NAME]" at bounding box center [152, 180] width 173 height 35
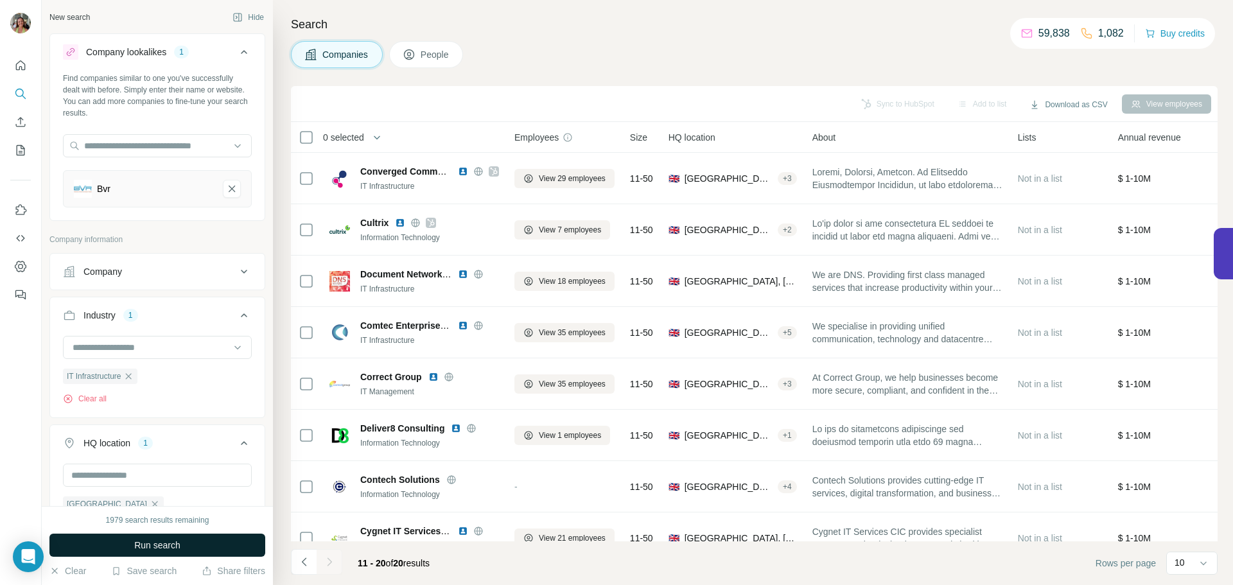
click at [162, 546] on span "Run search" at bounding box center [157, 545] width 46 height 13
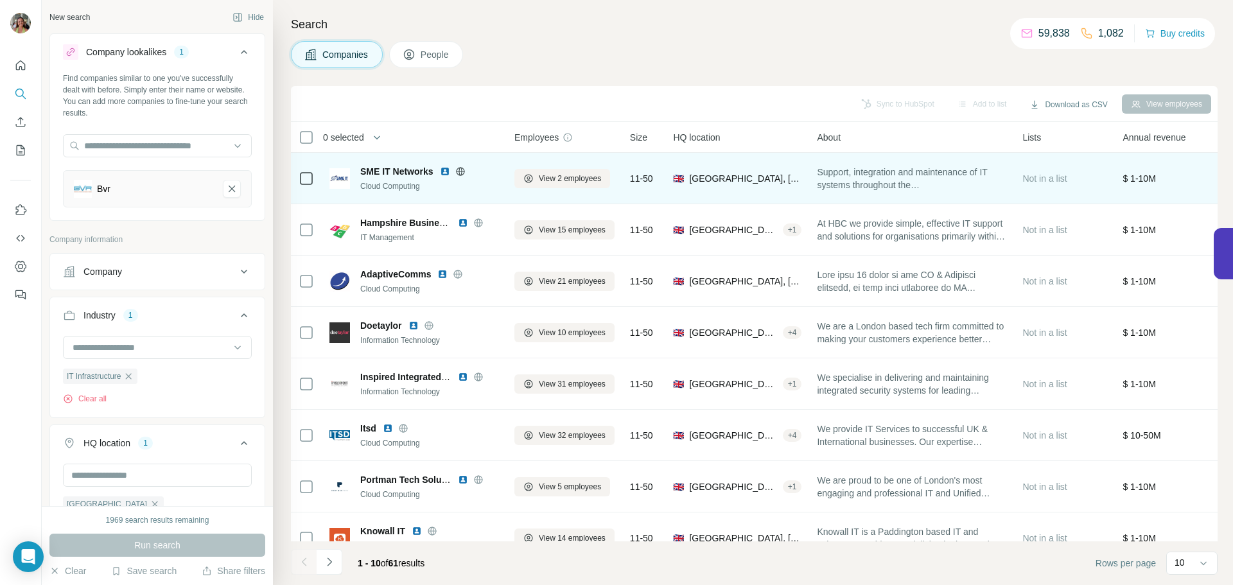
click at [447, 169] on img at bounding box center [445, 171] width 10 height 10
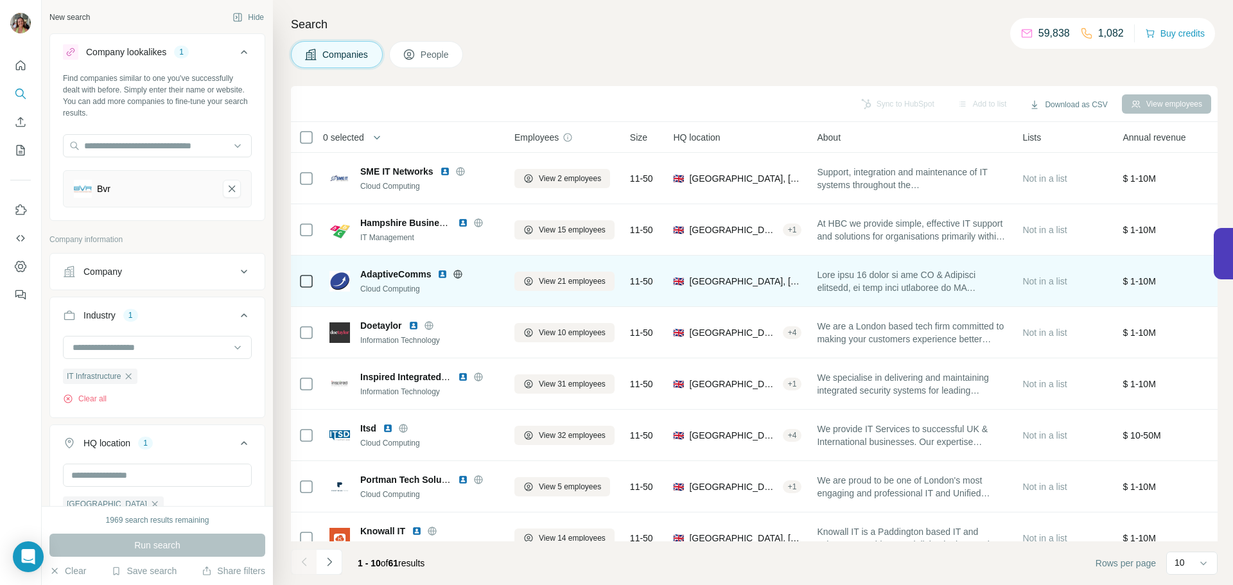
click at [441, 272] on img at bounding box center [442, 274] width 10 height 10
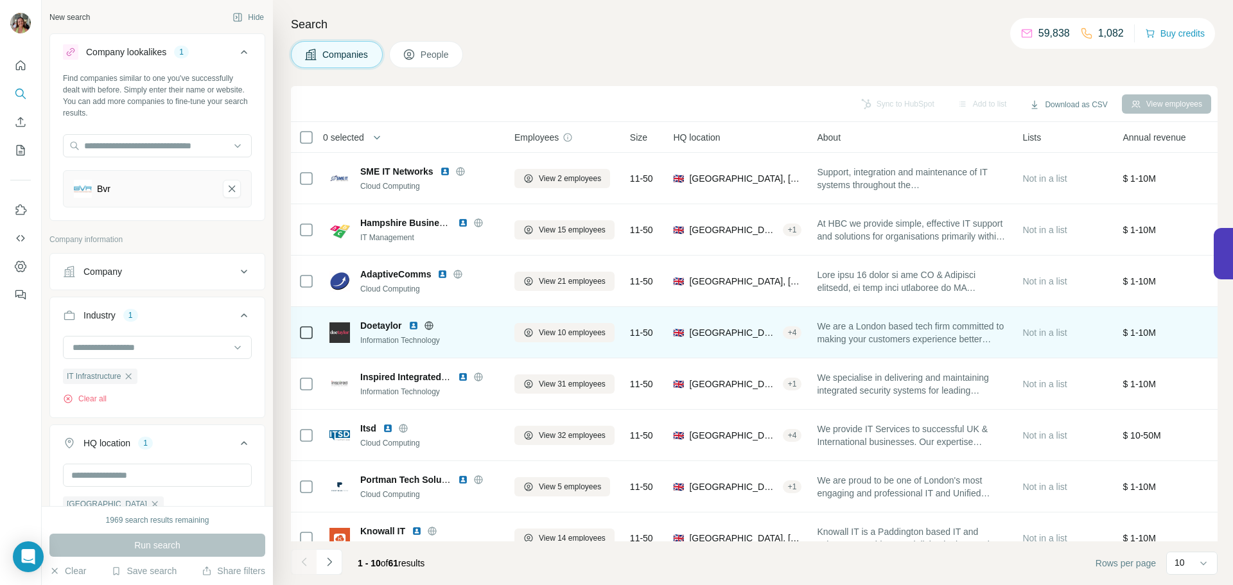
click at [412, 324] on img at bounding box center [413, 325] width 10 height 10
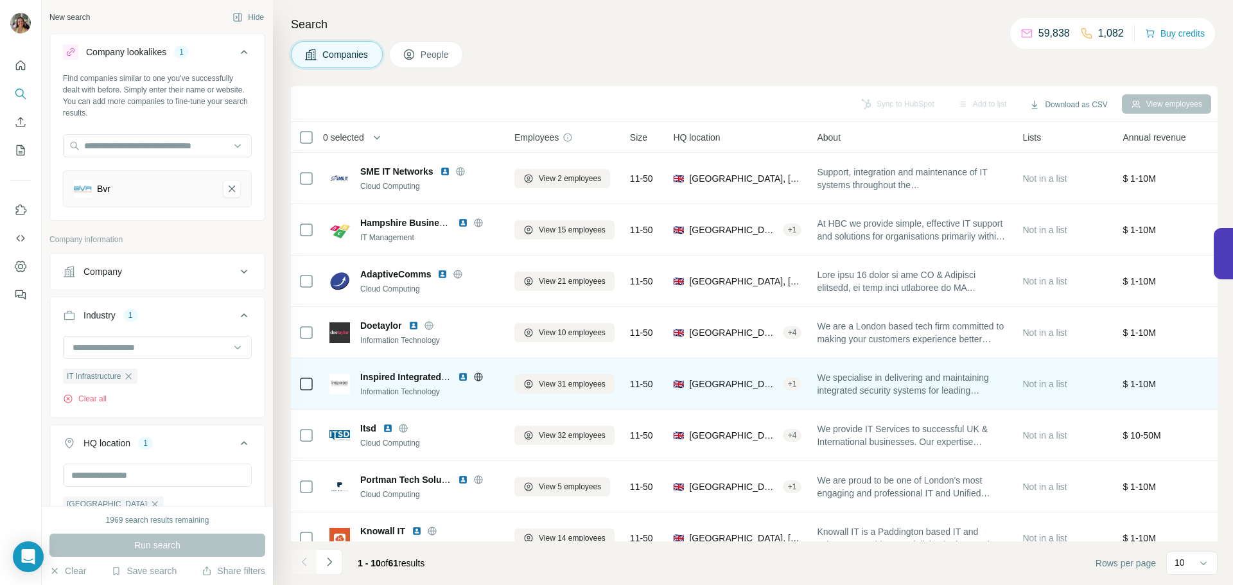
drag, startPoint x: 463, startPoint y: 378, endPoint x: 451, endPoint y: 376, distance: 11.6
click at [449, 379] on span "Inspired Integrated Systems" at bounding box center [420, 377] width 121 height 10
click at [460, 374] on img at bounding box center [463, 377] width 10 height 10
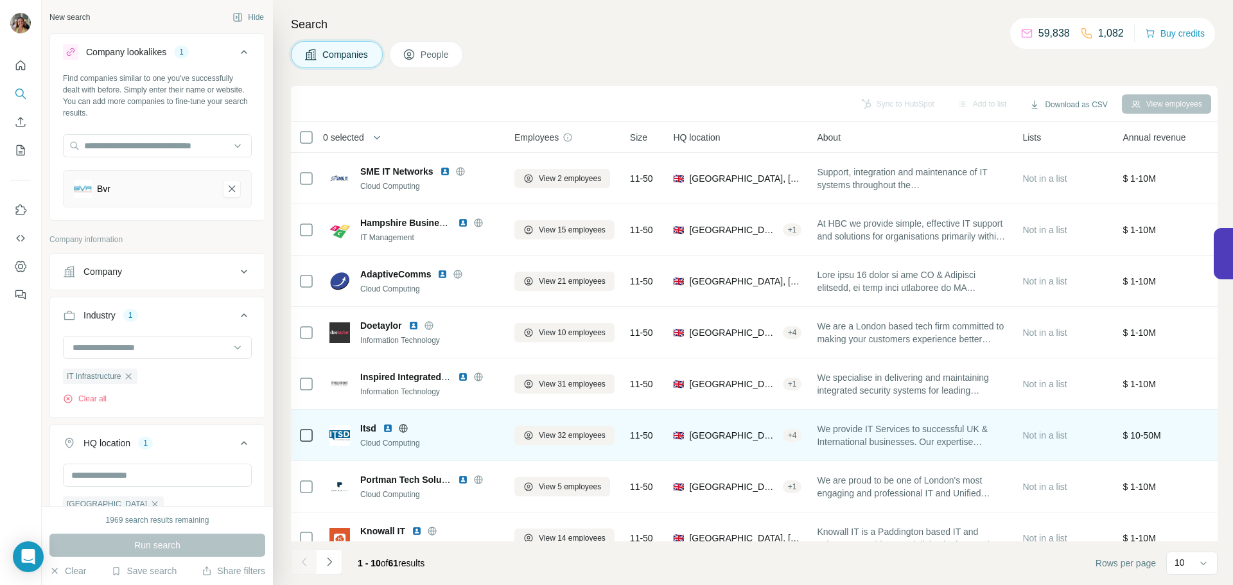
click at [388, 428] on img at bounding box center [388, 428] width 10 height 10
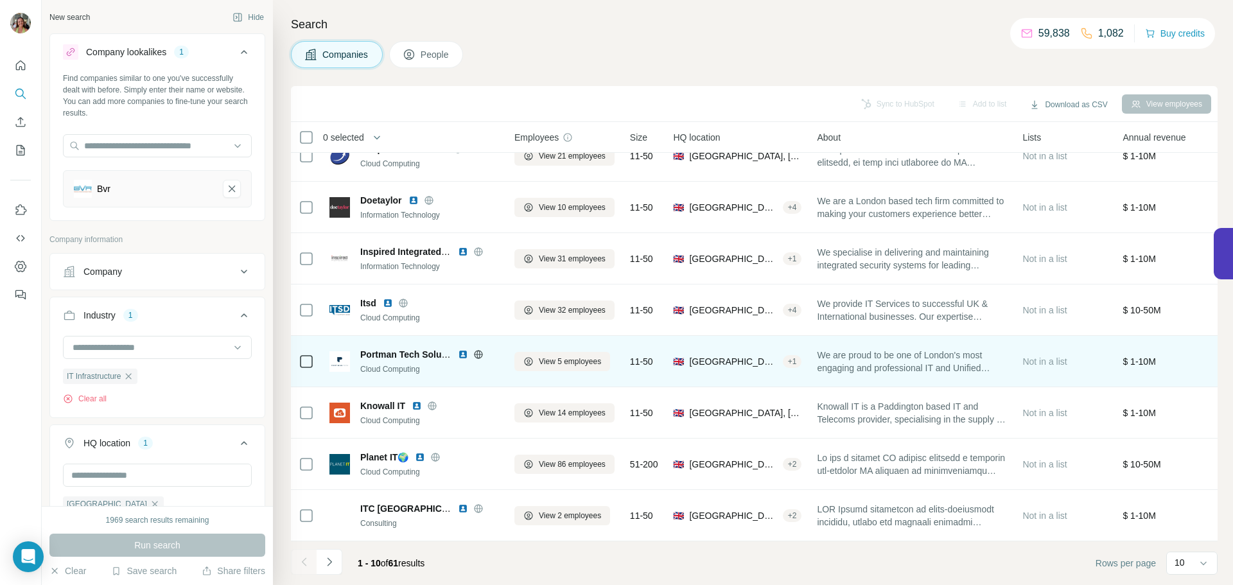
scroll to position [132, 0]
click at [460, 349] on img at bounding box center [463, 354] width 10 height 10
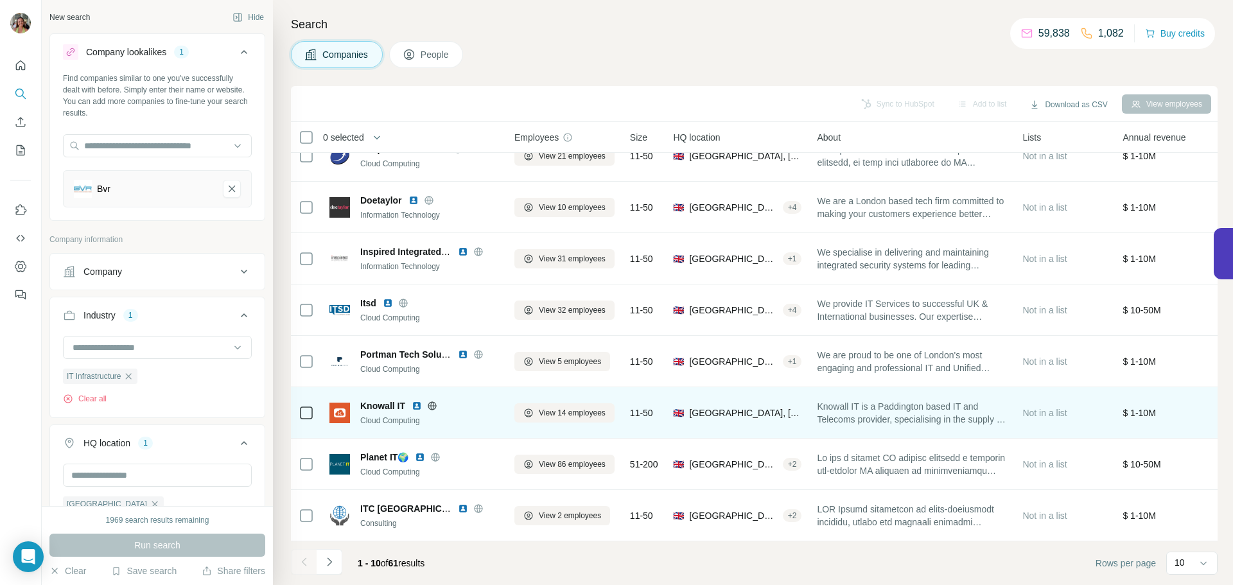
click at [418, 401] on img at bounding box center [417, 406] width 10 height 10
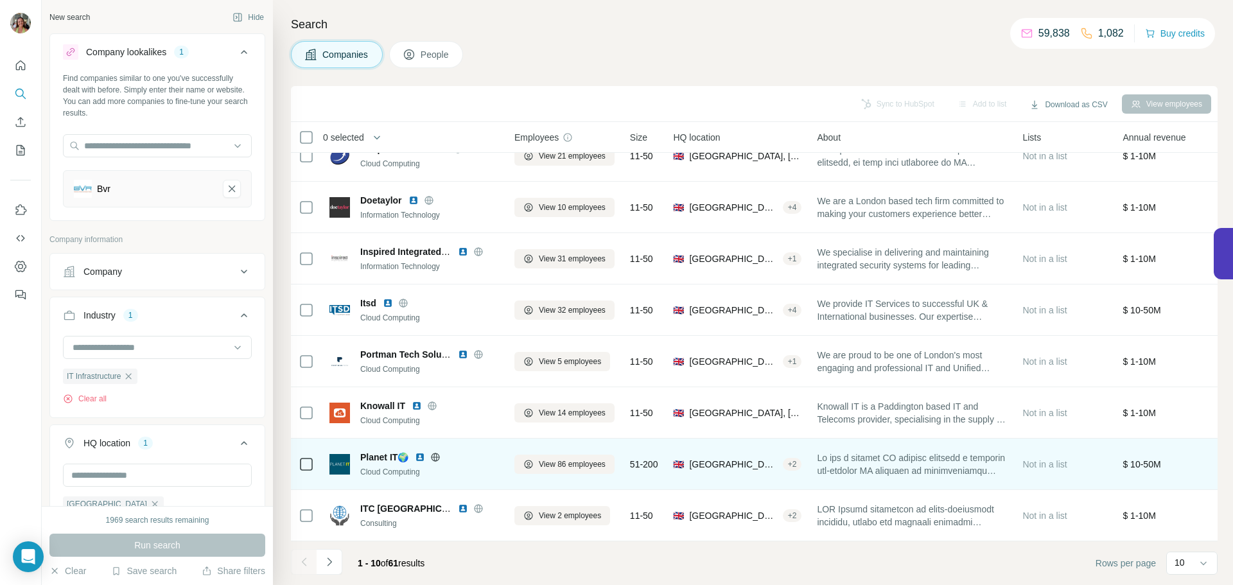
click at [422, 452] on img at bounding box center [420, 457] width 10 height 10
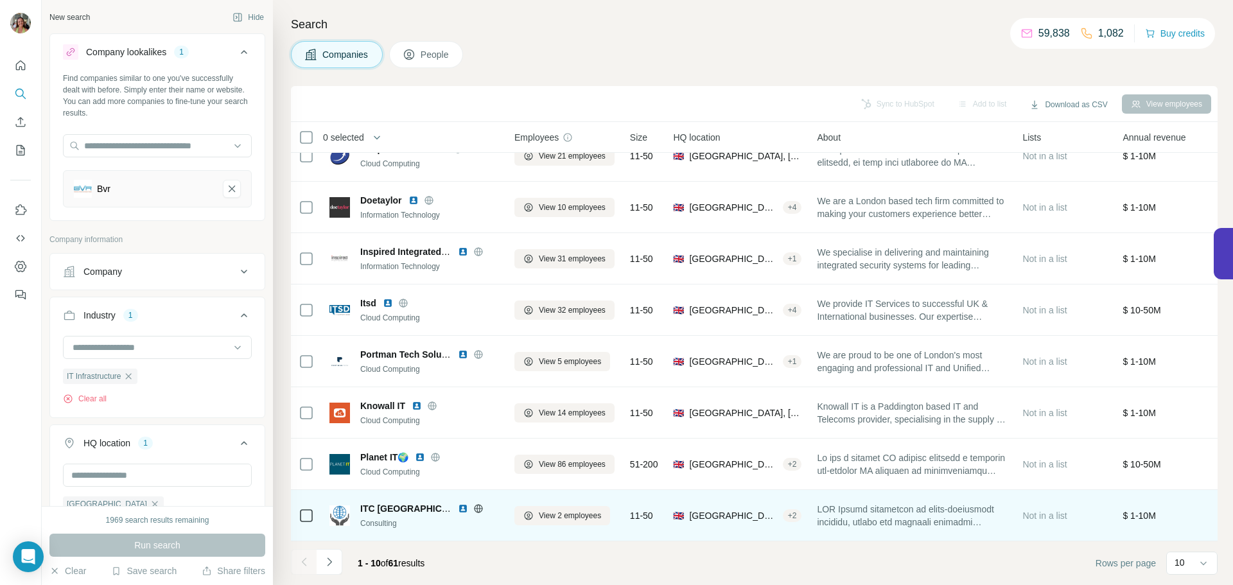
click at [464, 503] on img at bounding box center [463, 508] width 10 height 10
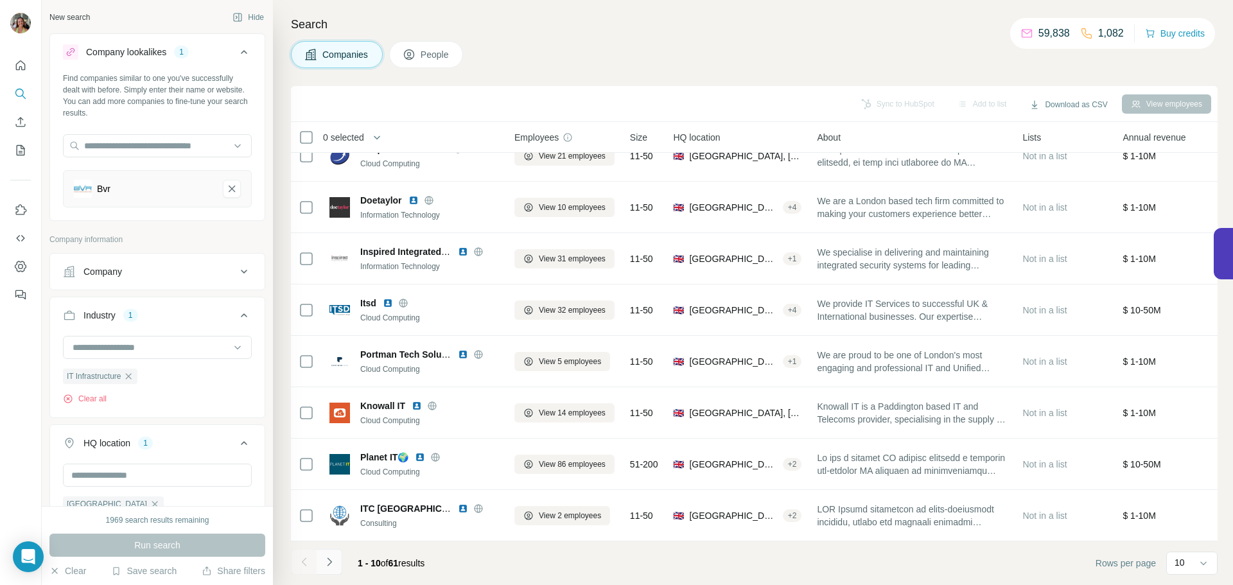
click at [334, 561] on icon "Navigate to next page" at bounding box center [329, 561] width 13 height 13
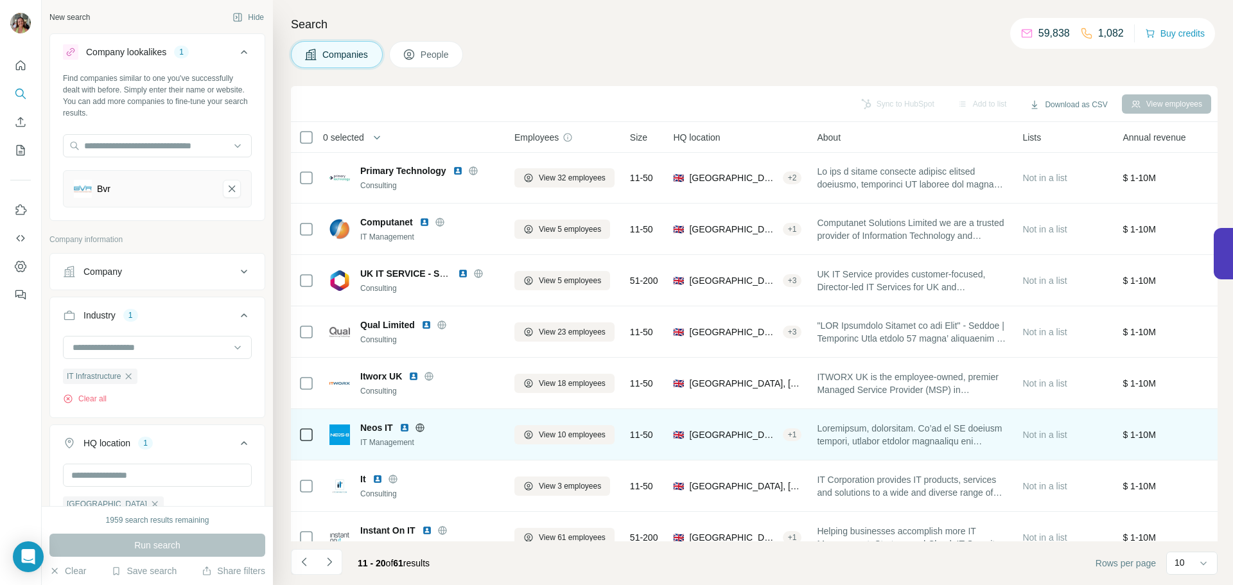
scroll to position [0, 0]
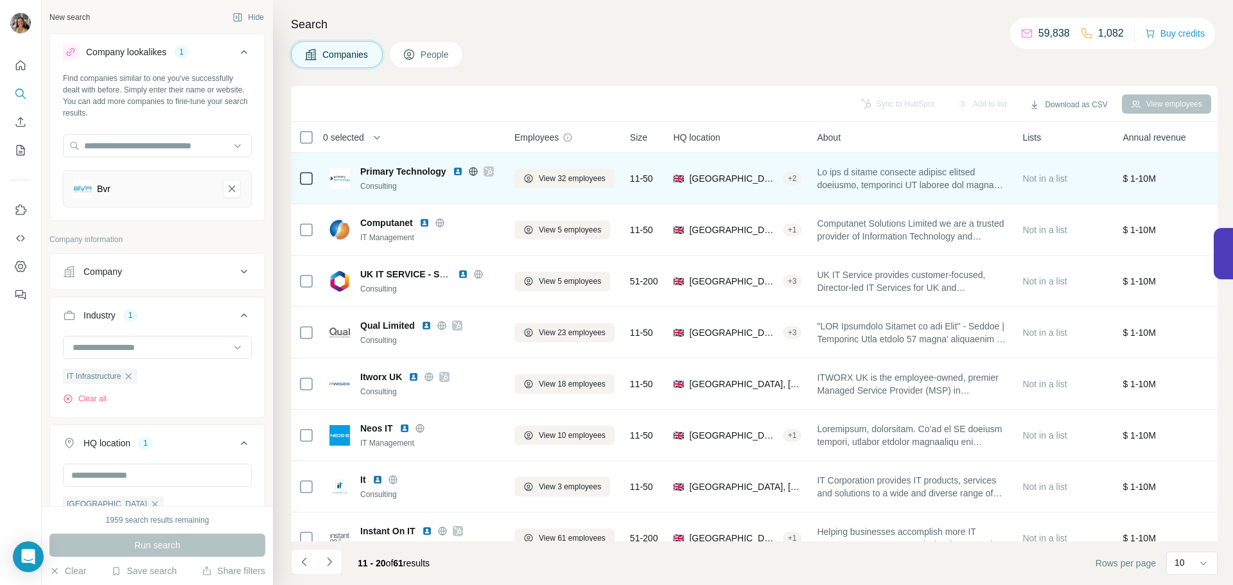
click at [460, 170] on img at bounding box center [458, 171] width 10 height 10
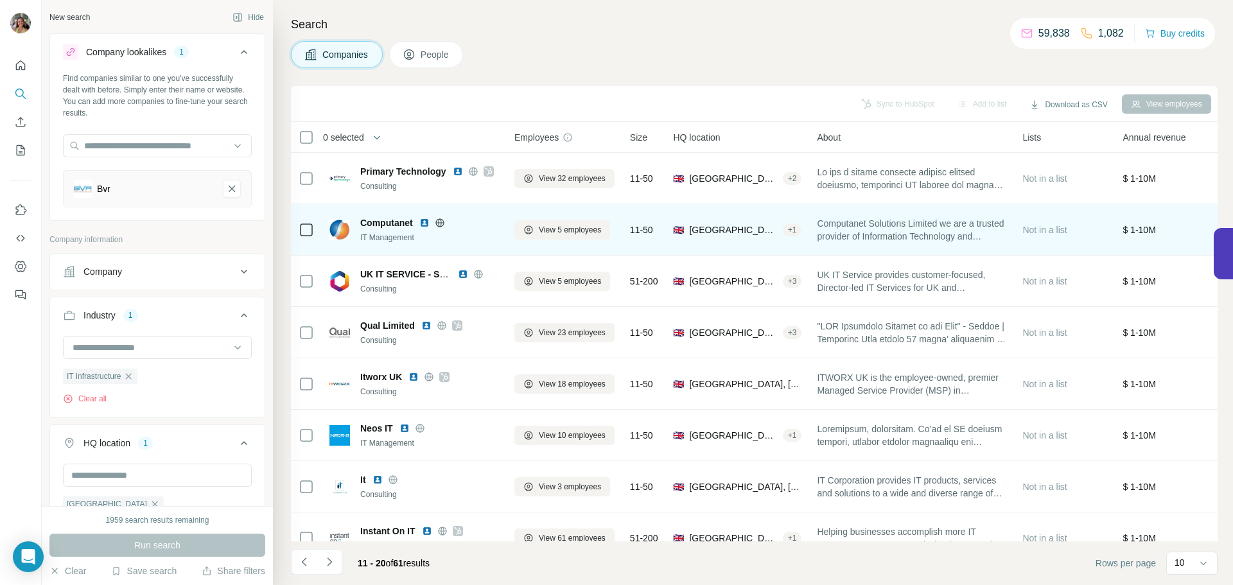
click at [425, 224] on img at bounding box center [424, 223] width 10 height 10
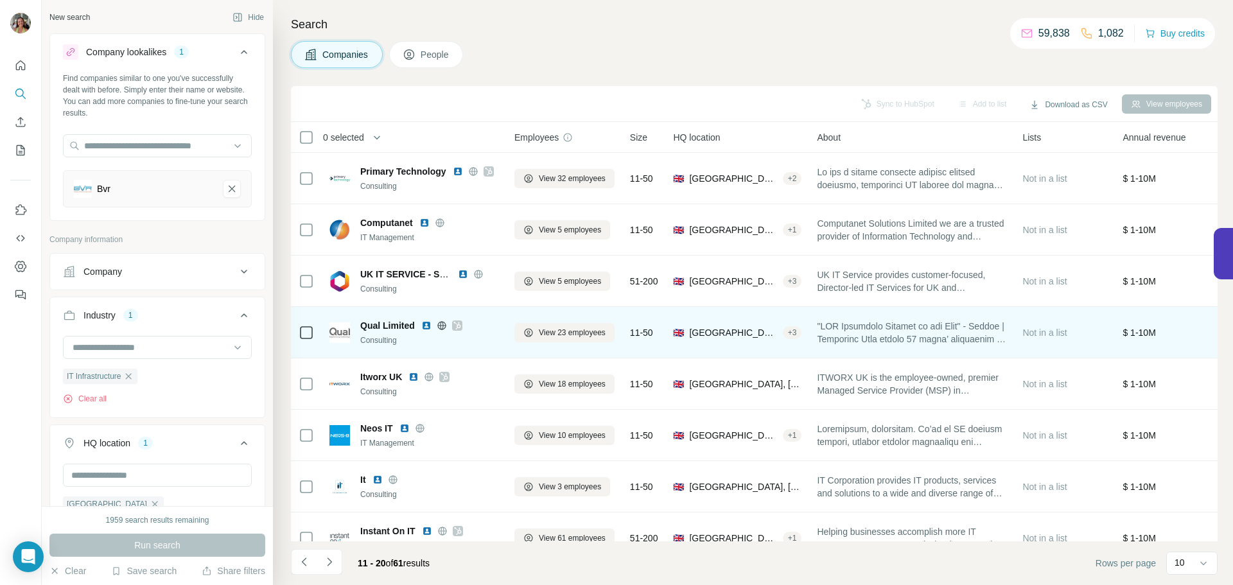
click at [426, 323] on img at bounding box center [426, 325] width 10 height 10
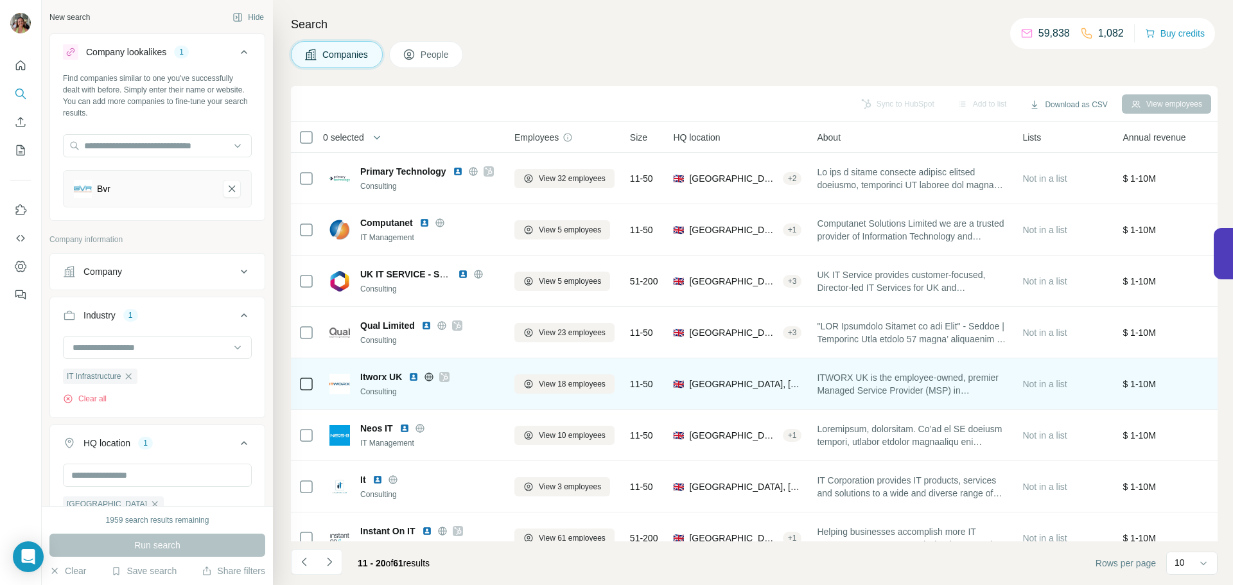
click at [415, 378] on img at bounding box center [413, 377] width 10 height 10
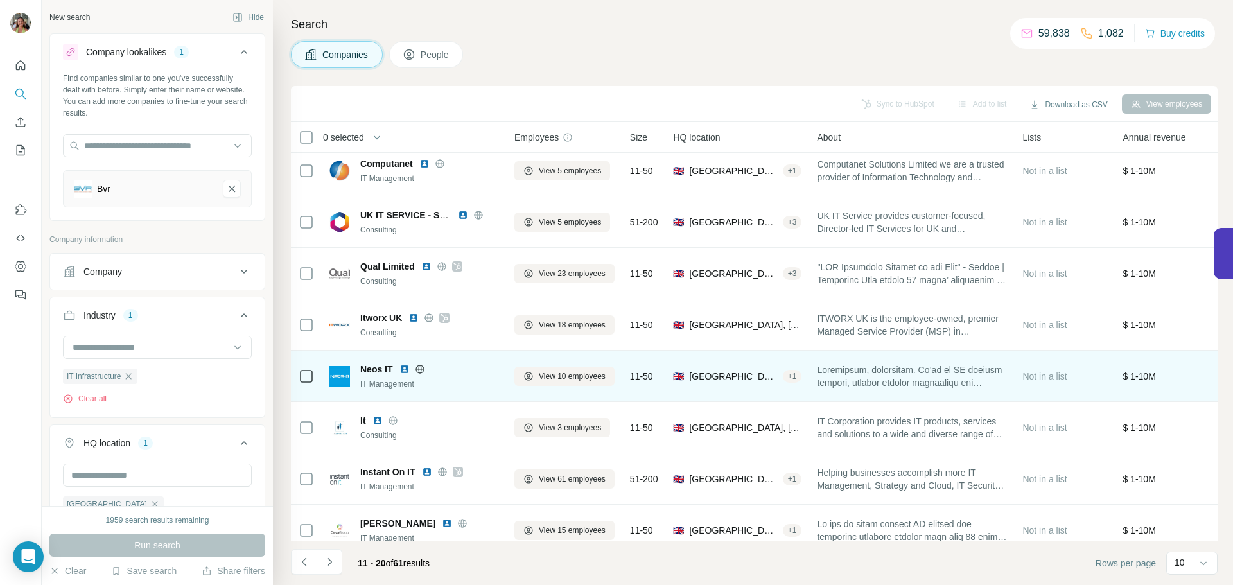
scroll to position [60, 0]
click at [405, 369] on img at bounding box center [404, 368] width 10 height 10
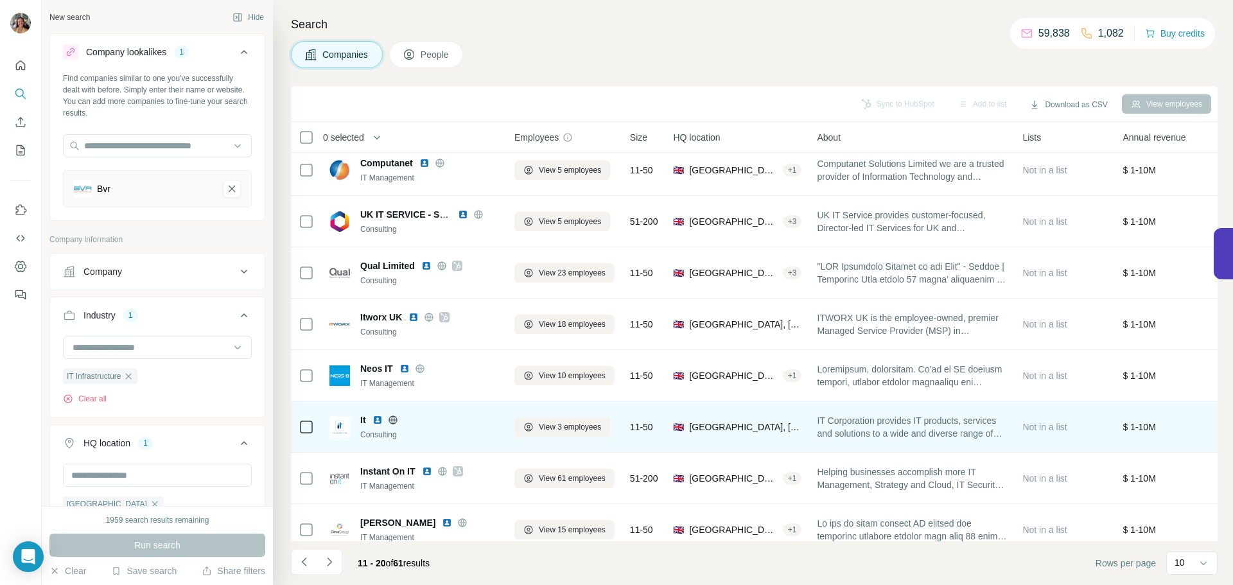
click at [376, 418] on img at bounding box center [377, 420] width 10 height 10
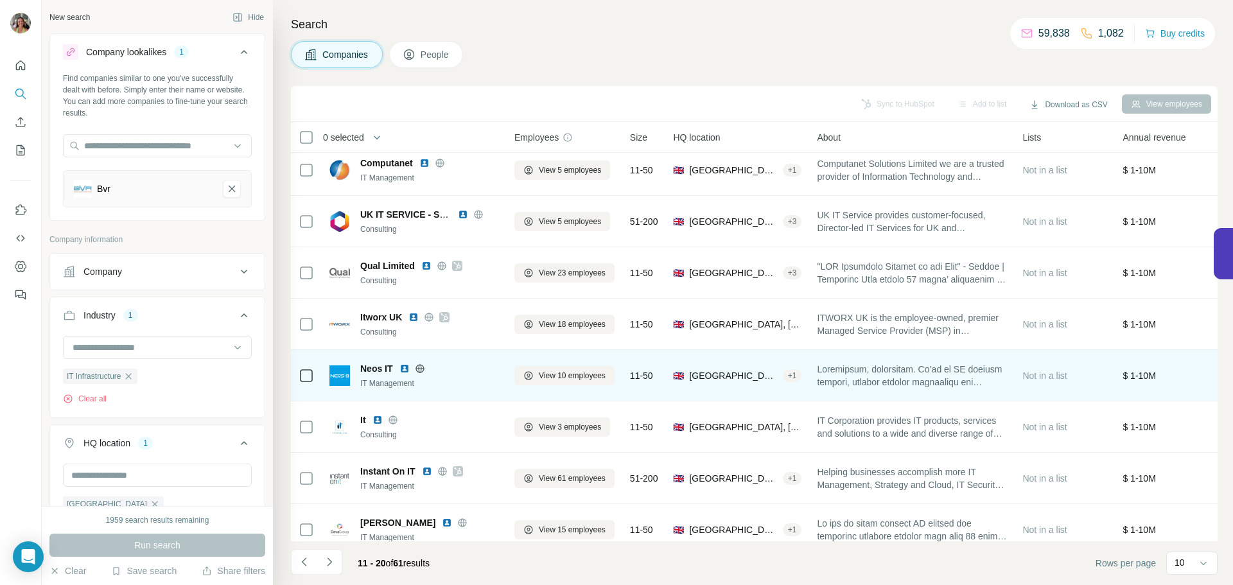
scroll to position [132, 0]
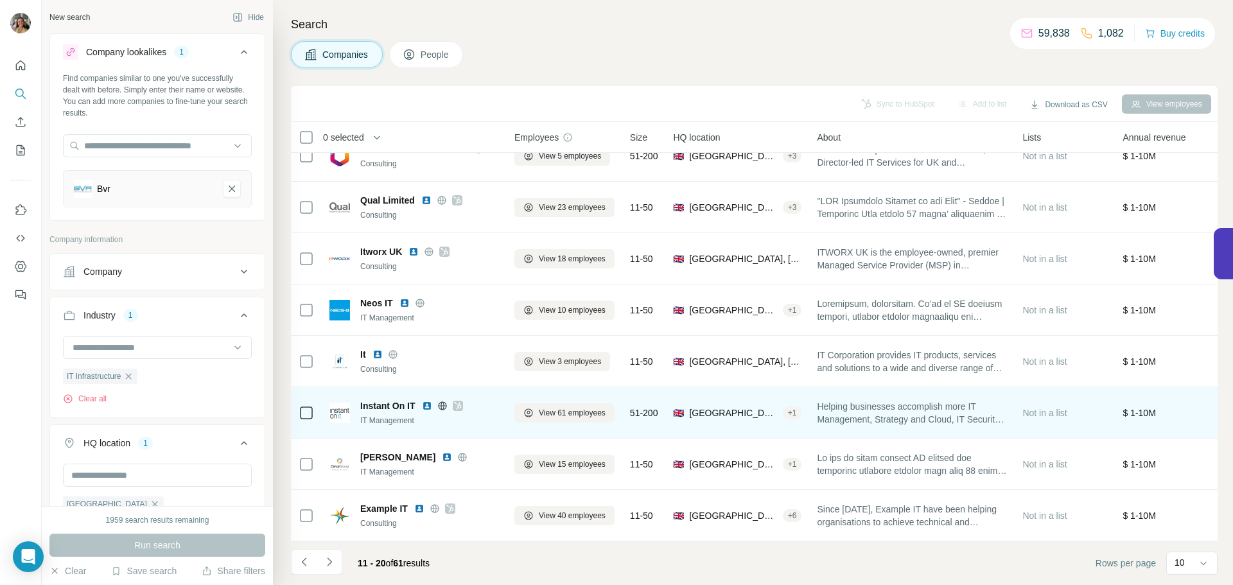
click at [426, 401] on img at bounding box center [427, 406] width 10 height 10
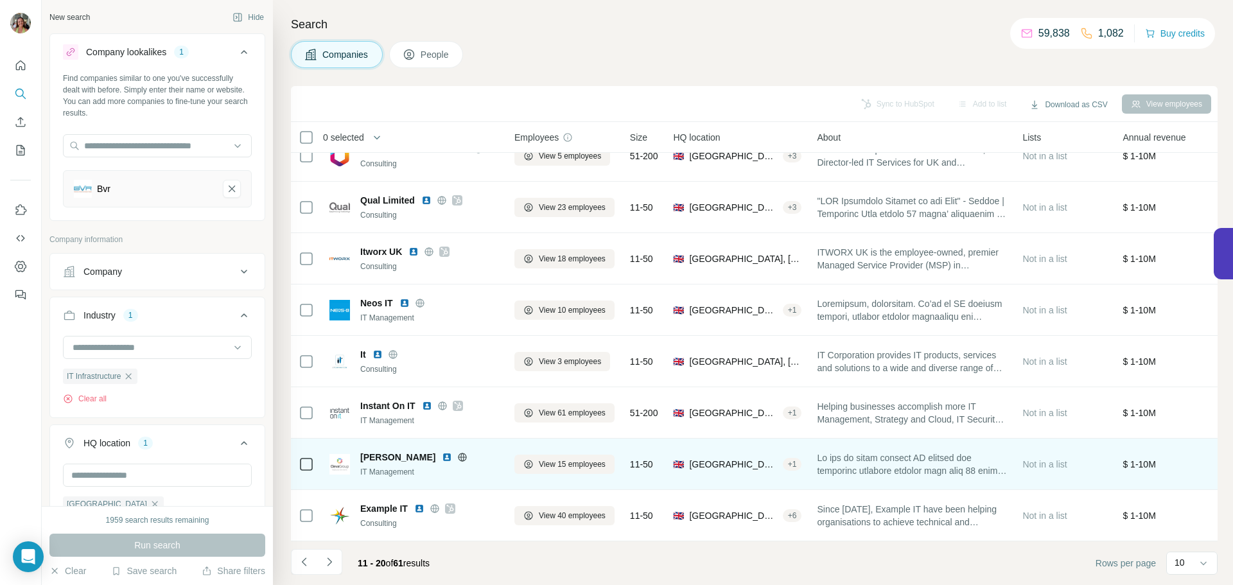
click at [442, 453] on img at bounding box center [447, 457] width 10 height 10
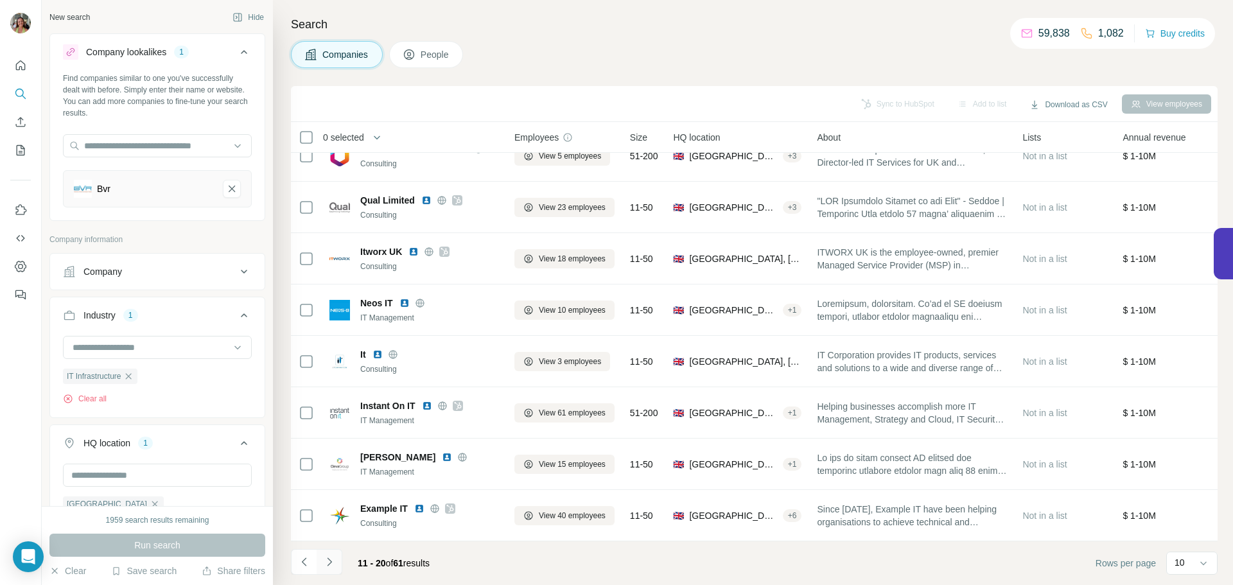
click at [330, 557] on icon "Navigate to next page" at bounding box center [329, 561] width 13 height 13
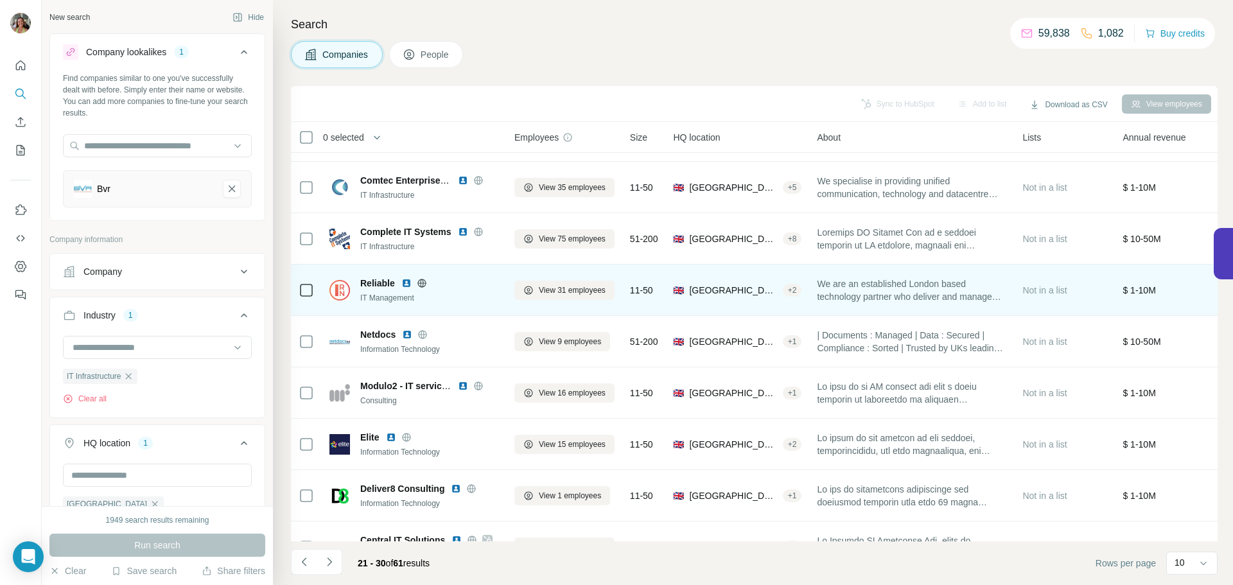
scroll to position [0, 0]
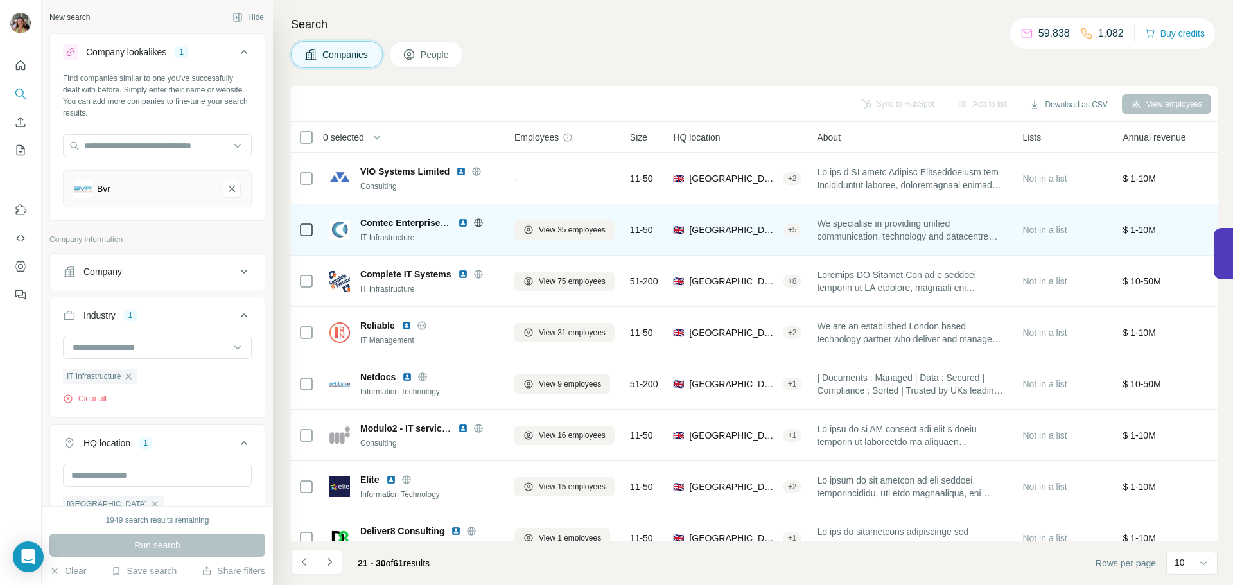
click at [464, 222] on img at bounding box center [463, 223] width 10 height 10
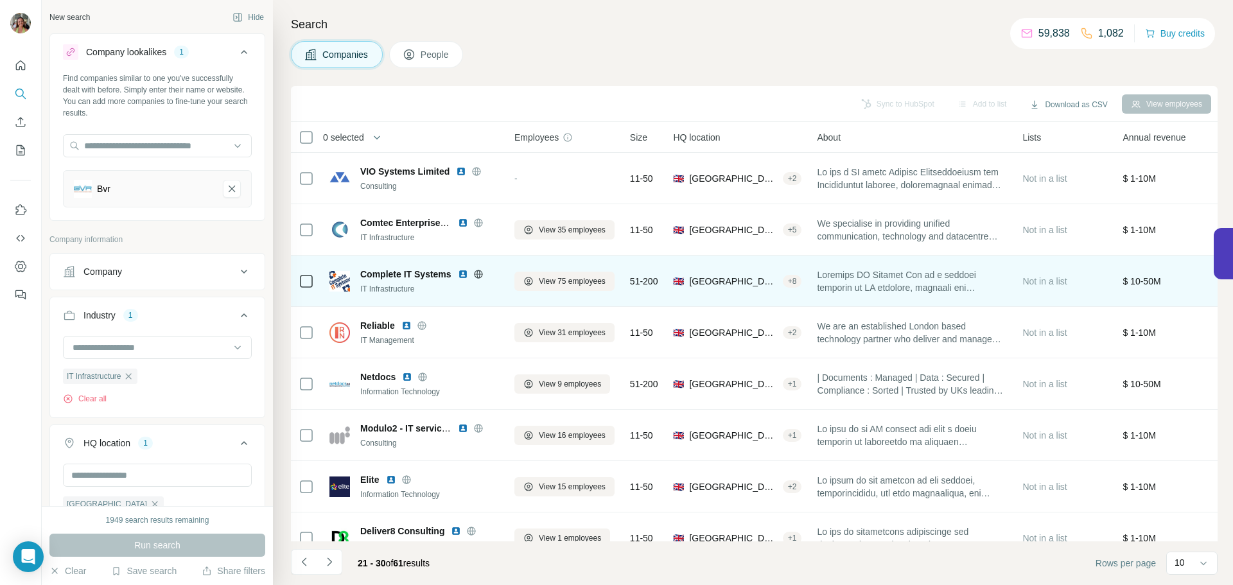
click at [464, 274] on img at bounding box center [463, 274] width 10 height 10
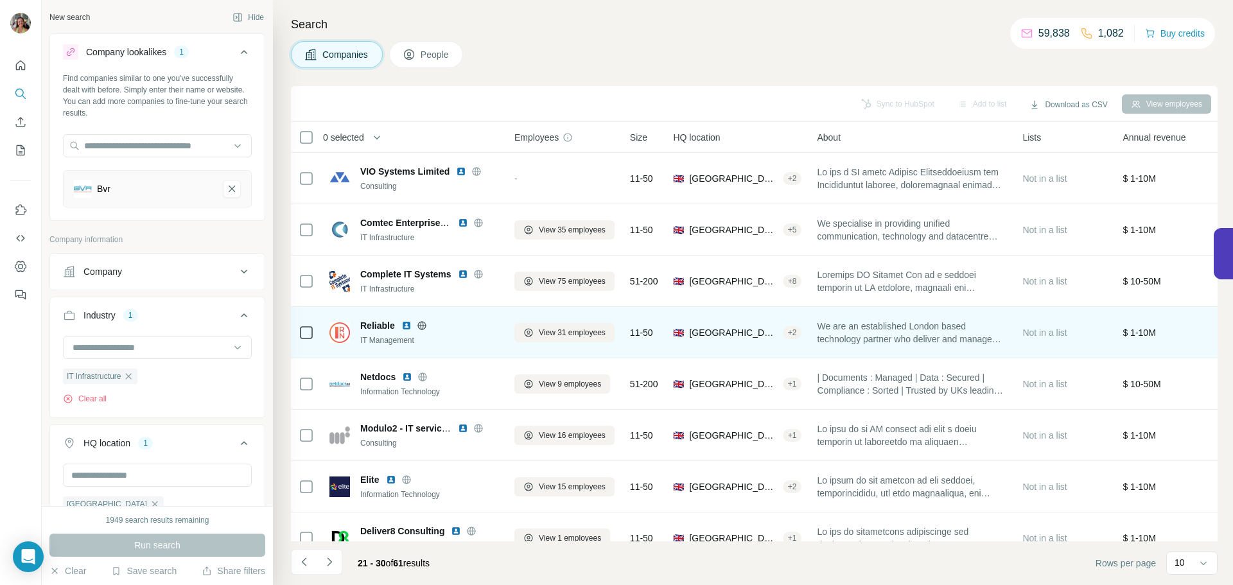
click at [406, 326] on img at bounding box center [406, 325] width 10 height 10
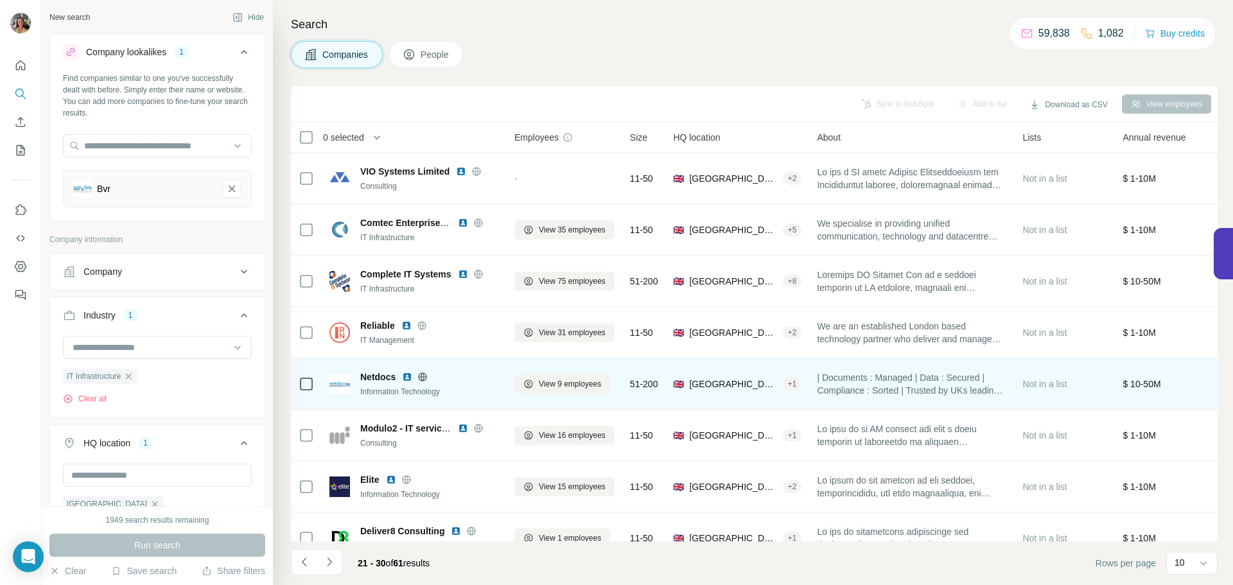
click at [408, 377] on img at bounding box center [407, 377] width 10 height 10
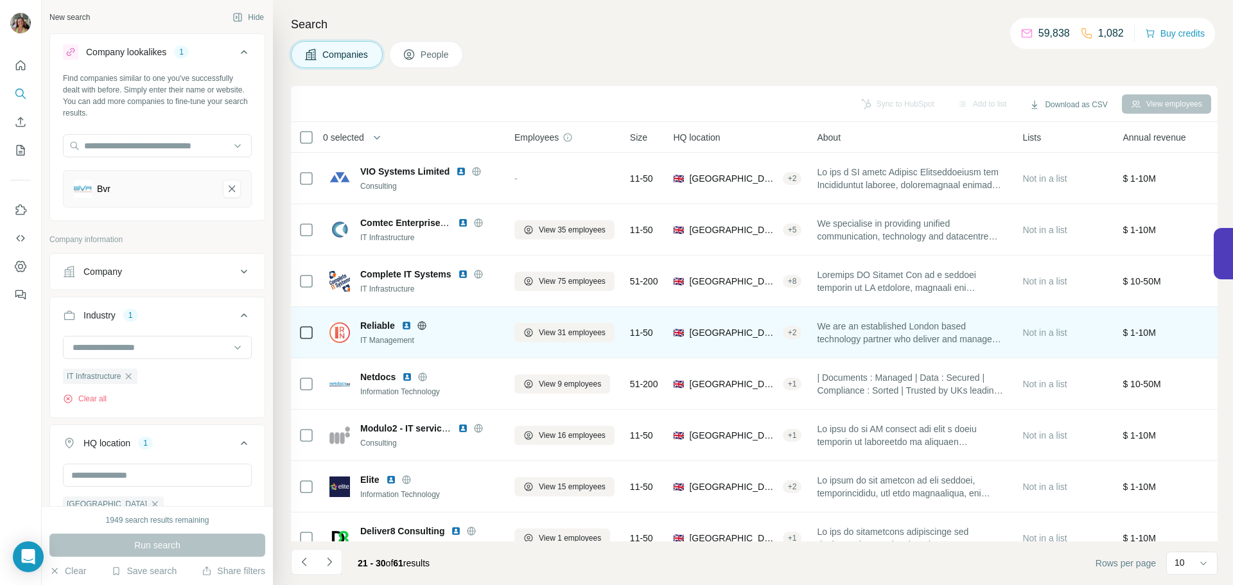
scroll to position [91, 0]
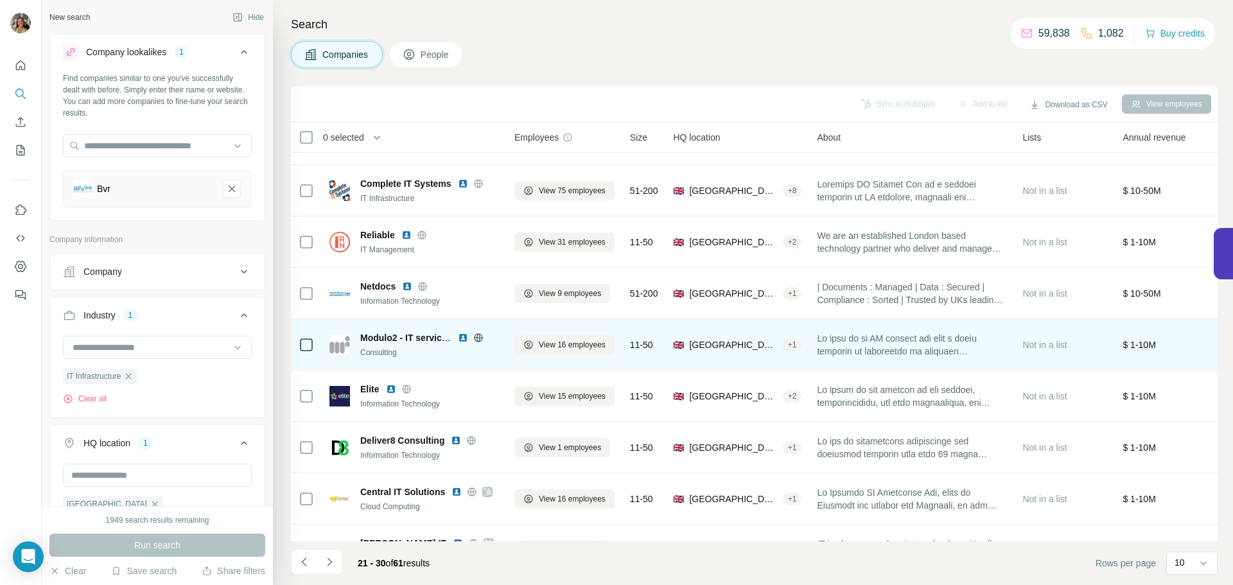
click at [458, 336] on img at bounding box center [463, 338] width 10 height 10
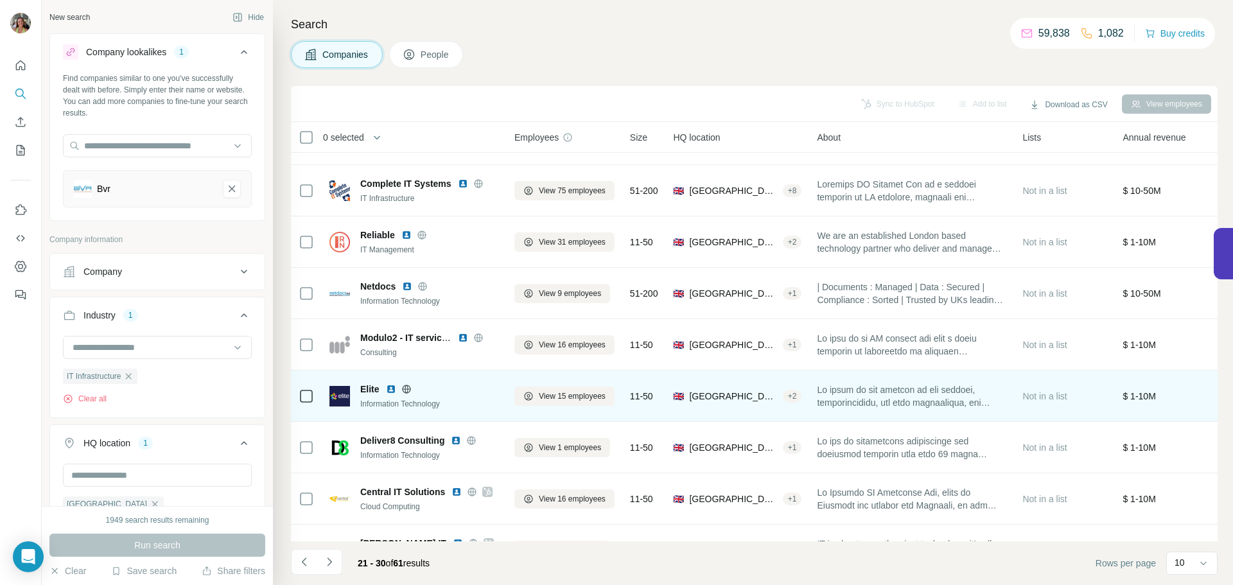
click at [392, 387] on img at bounding box center [391, 389] width 10 height 10
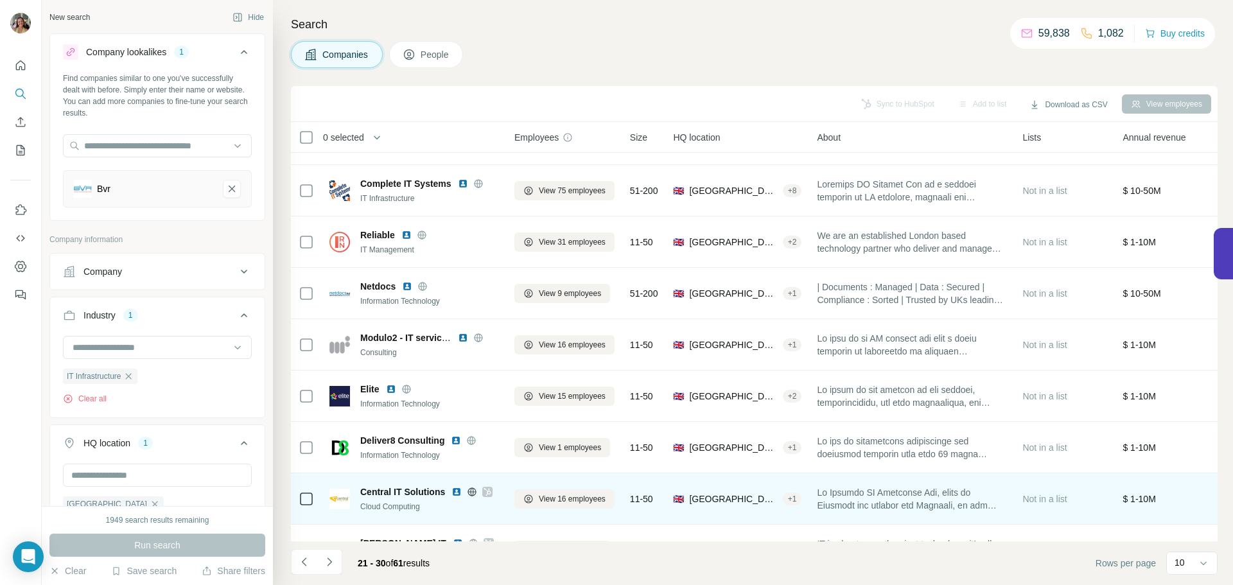
click at [460, 487] on img at bounding box center [456, 492] width 10 height 10
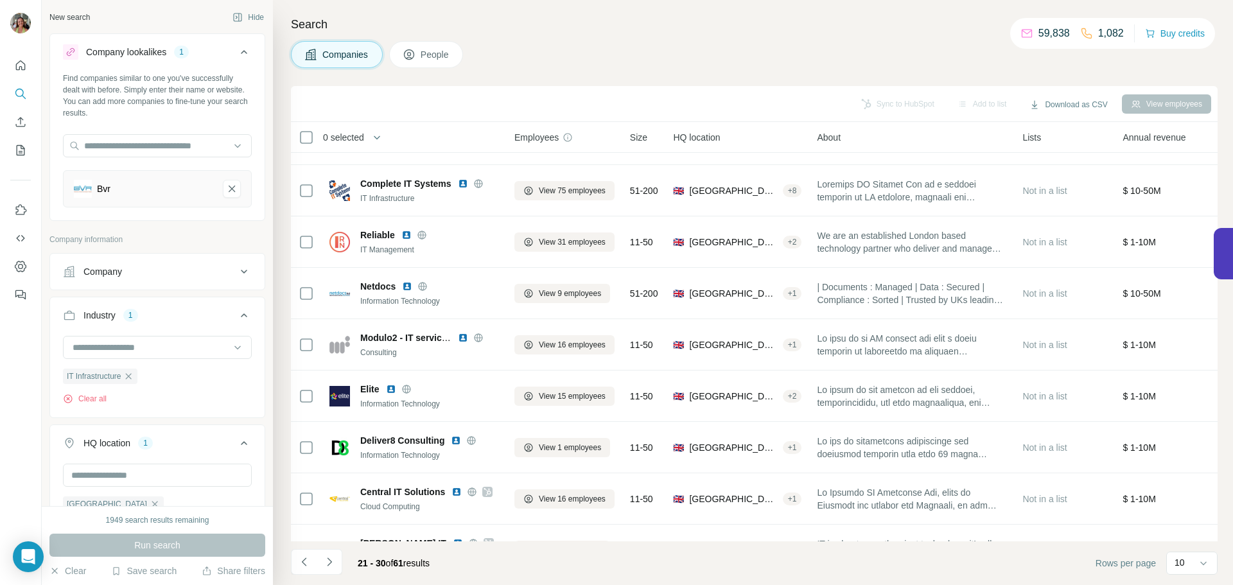
scroll to position [132, 0]
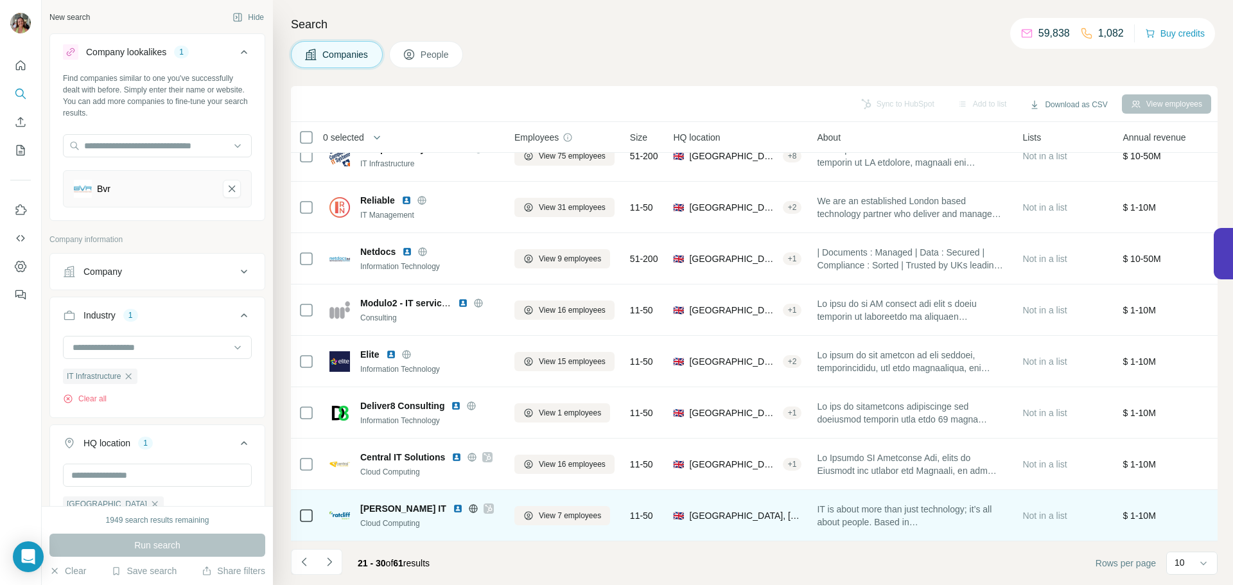
click at [453, 503] on img at bounding box center [458, 508] width 10 height 10
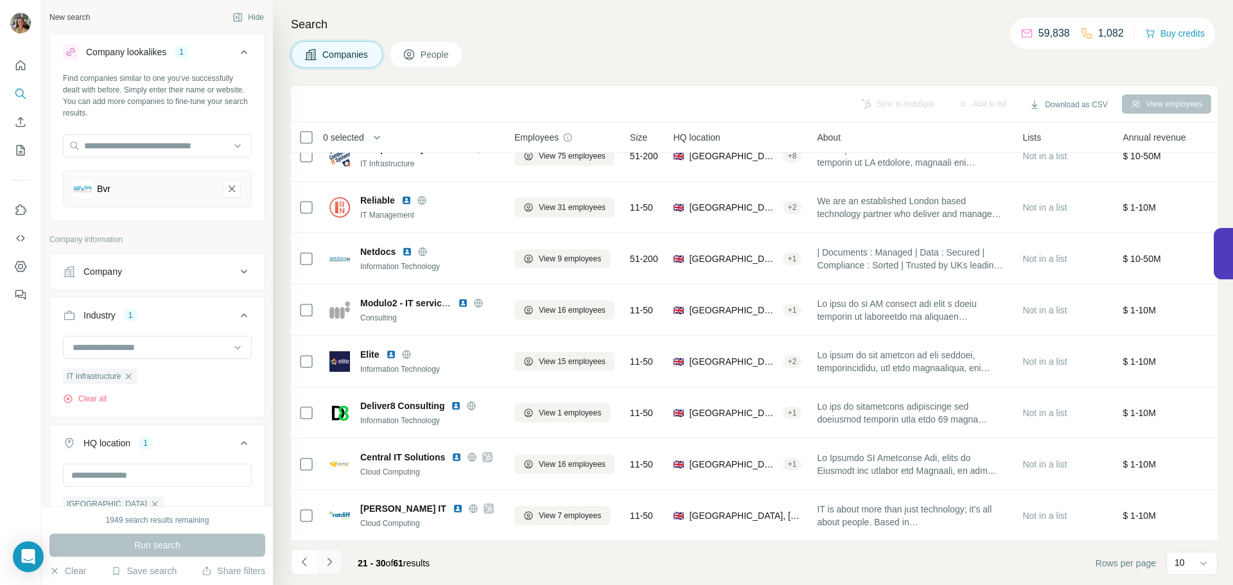
click at [324, 561] on icon "Navigate to next page" at bounding box center [329, 561] width 13 height 13
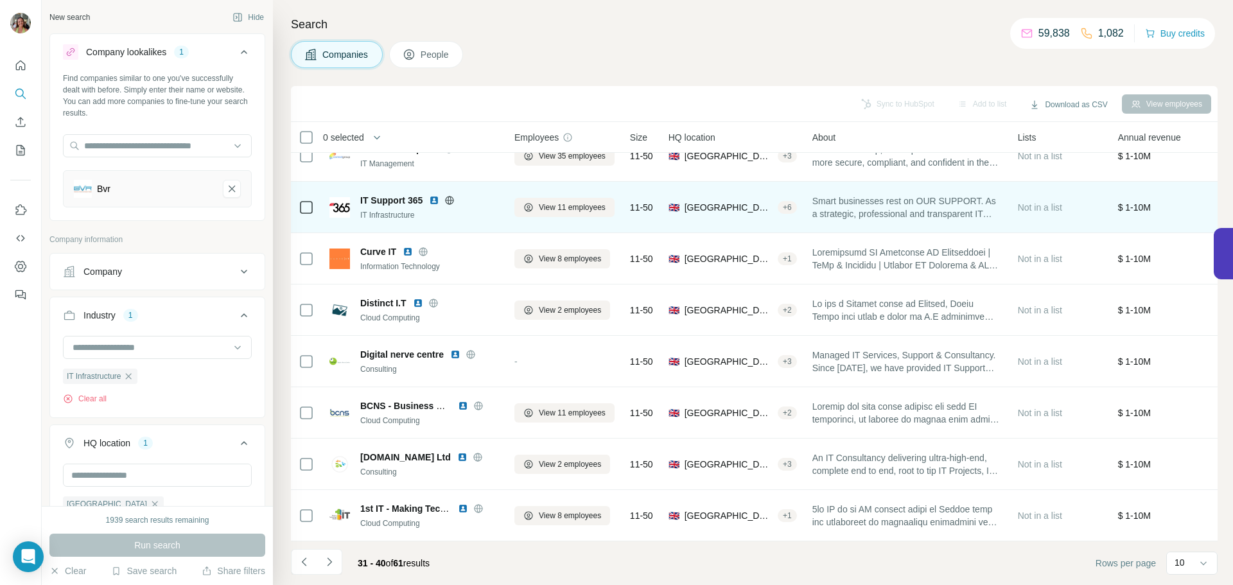
scroll to position [0, 0]
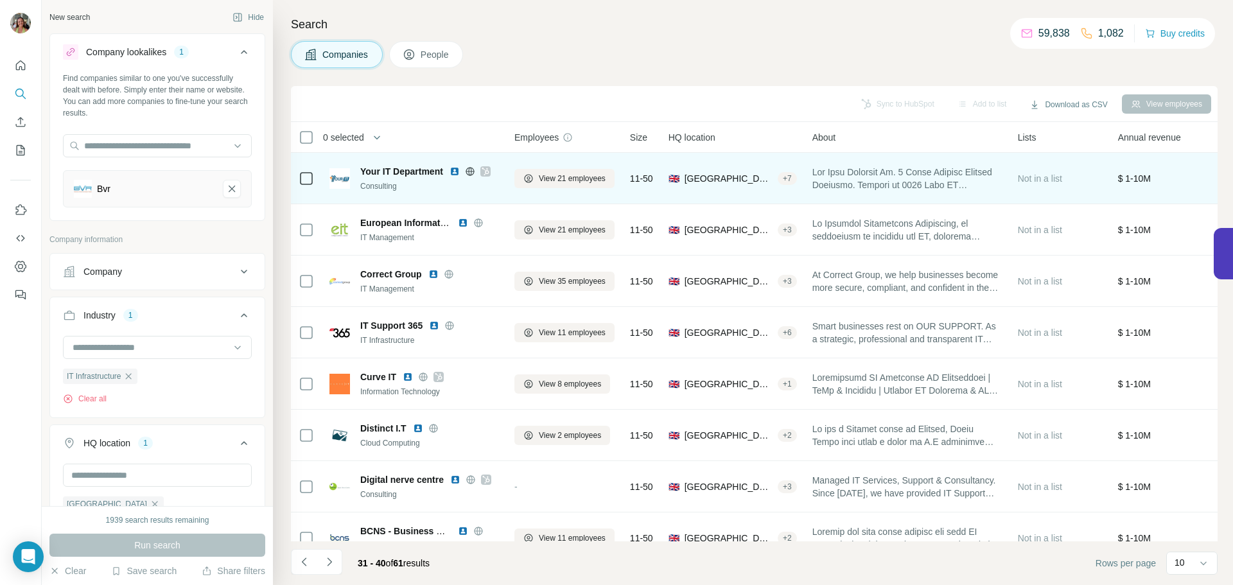
click at [454, 170] on img at bounding box center [454, 171] width 10 height 10
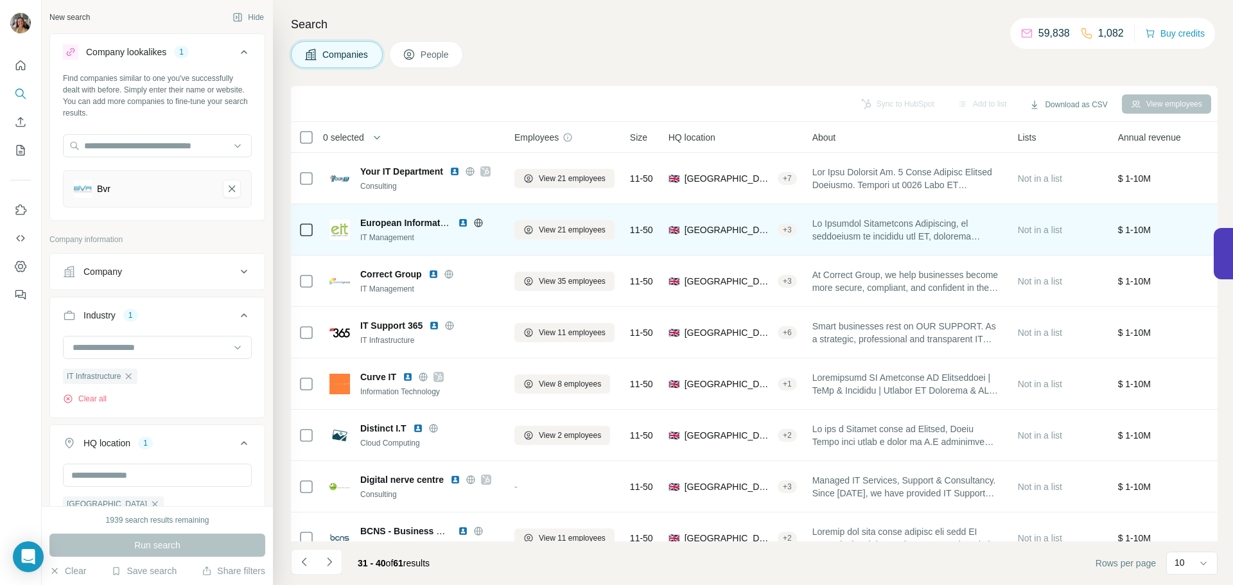
click at [463, 223] on img at bounding box center [463, 223] width 10 height 10
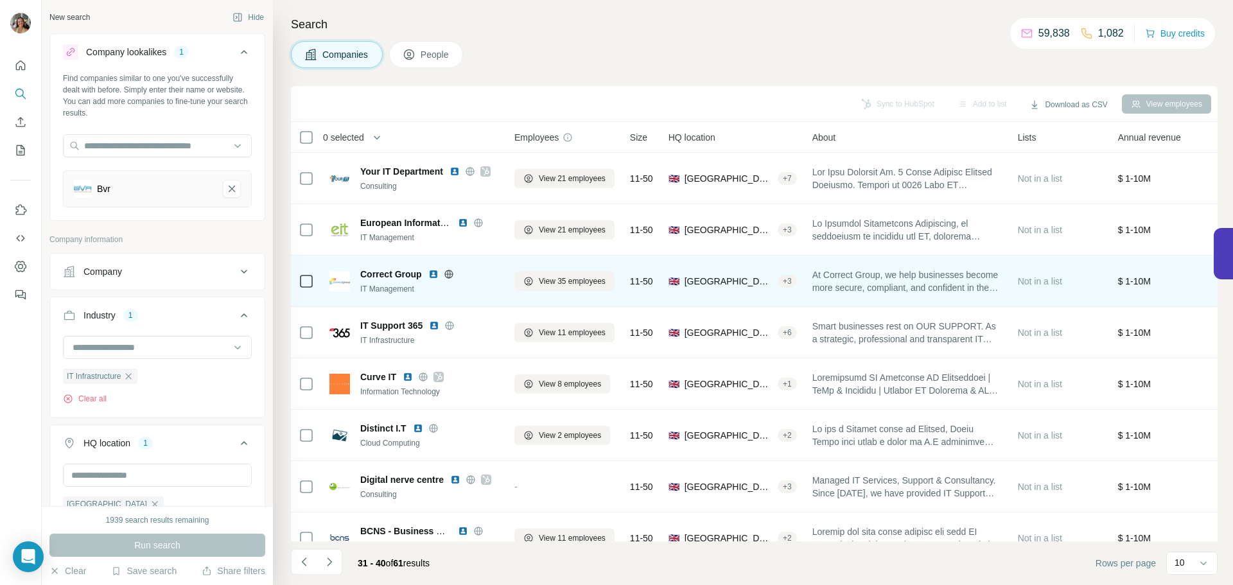
click at [434, 273] on img at bounding box center [433, 274] width 10 height 10
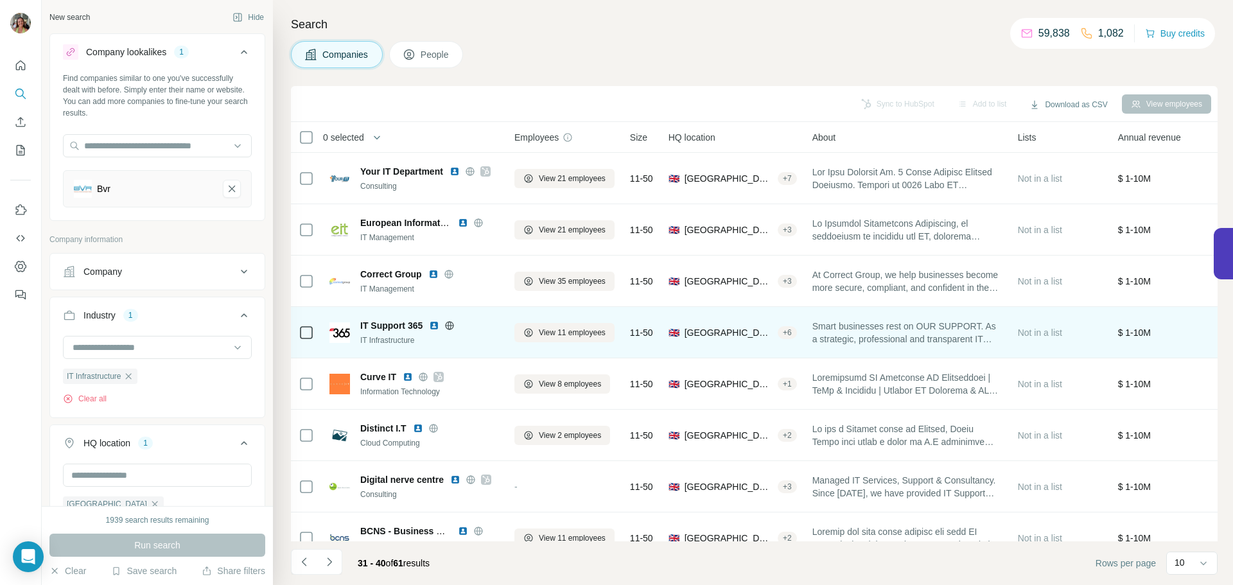
click at [438, 327] on img at bounding box center [434, 325] width 10 height 10
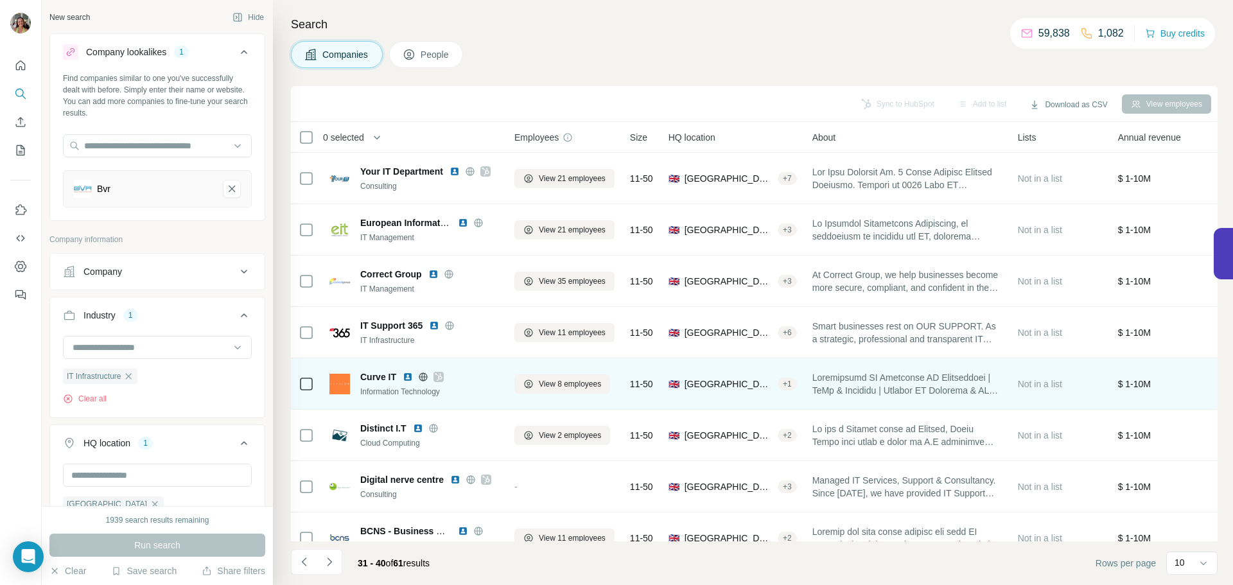
click at [410, 376] on img at bounding box center [408, 377] width 10 height 10
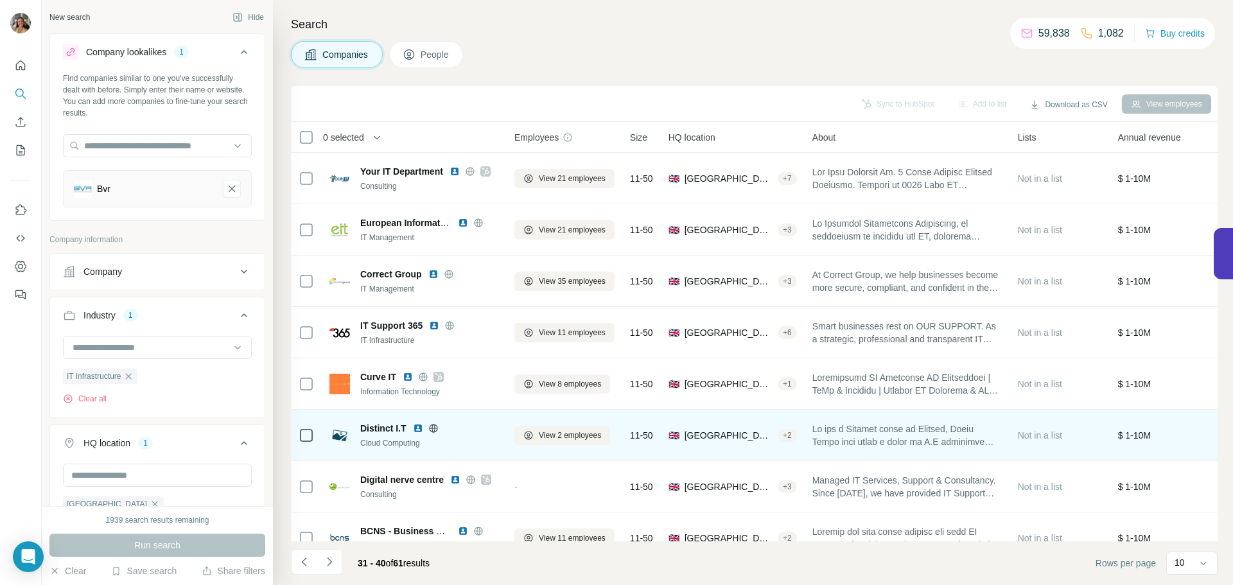
click at [416, 427] on img at bounding box center [418, 428] width 10 height 10
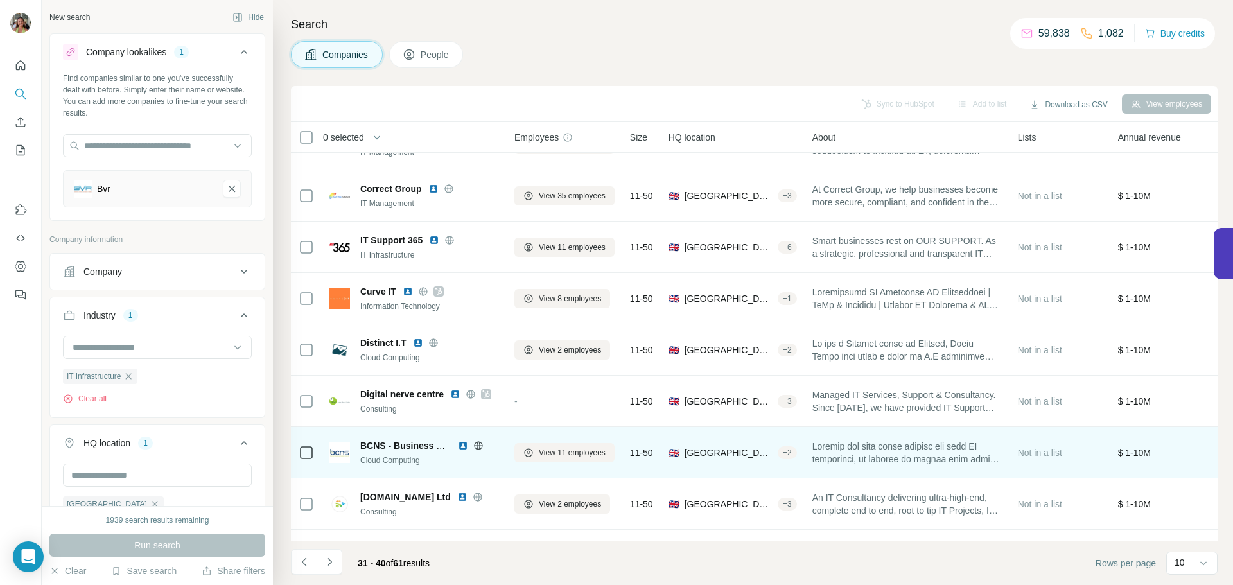
scroll to position [112, 0]
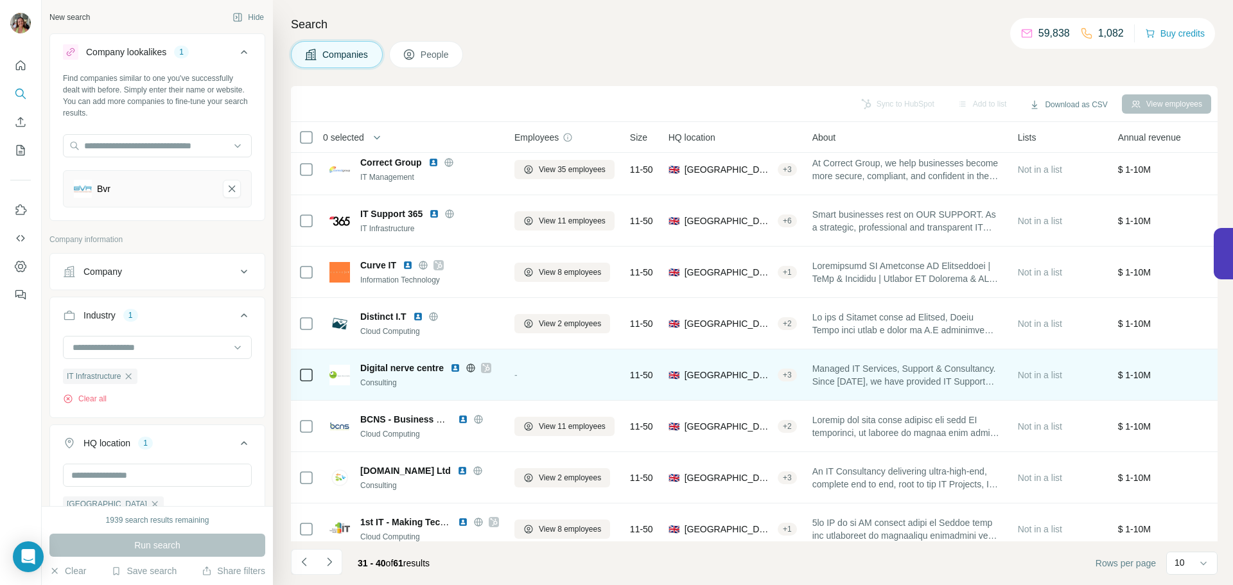
click at [457, 370] on img at bounding box center [455, 368] width 10 height 10
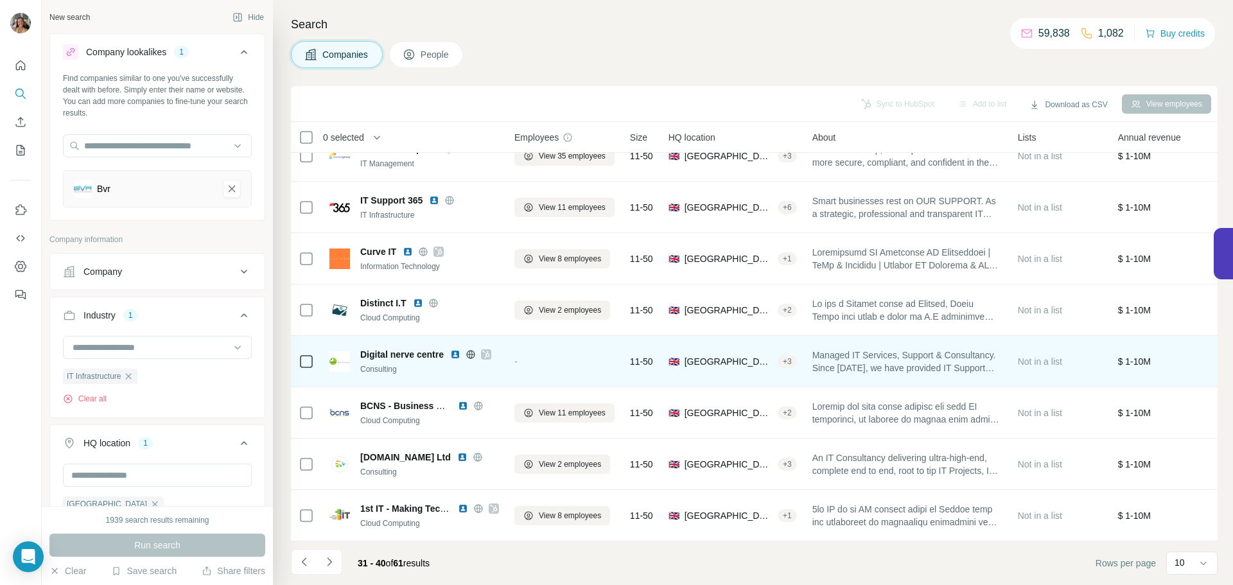
scroll to position [132, 0]
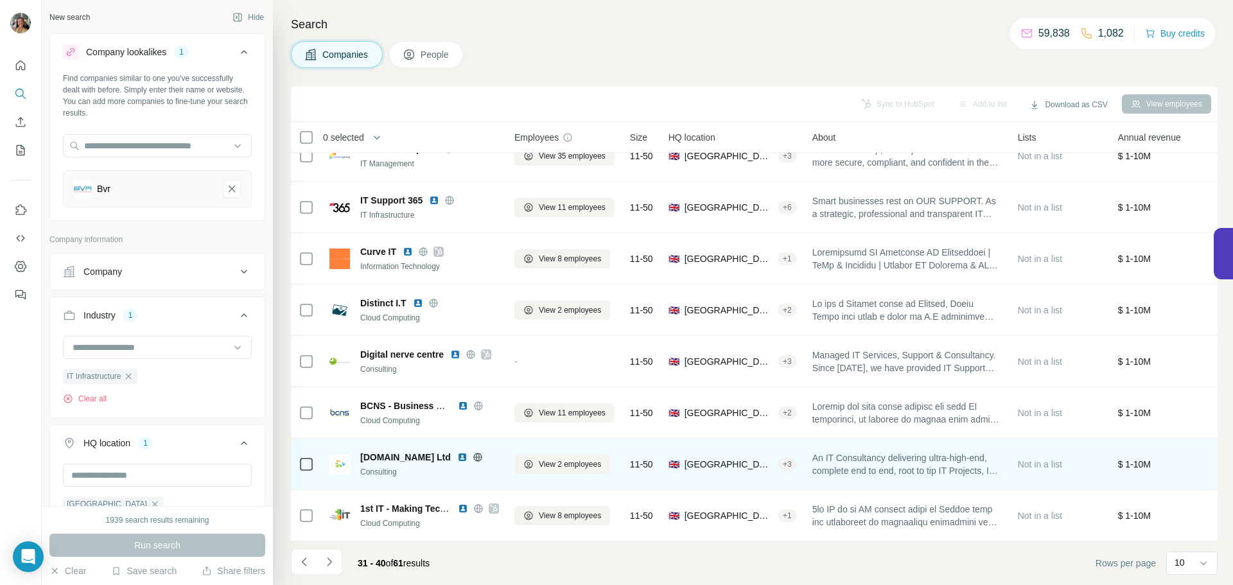
click at [457, 452] on img at bounding box center [462, 457] width 10 height 10
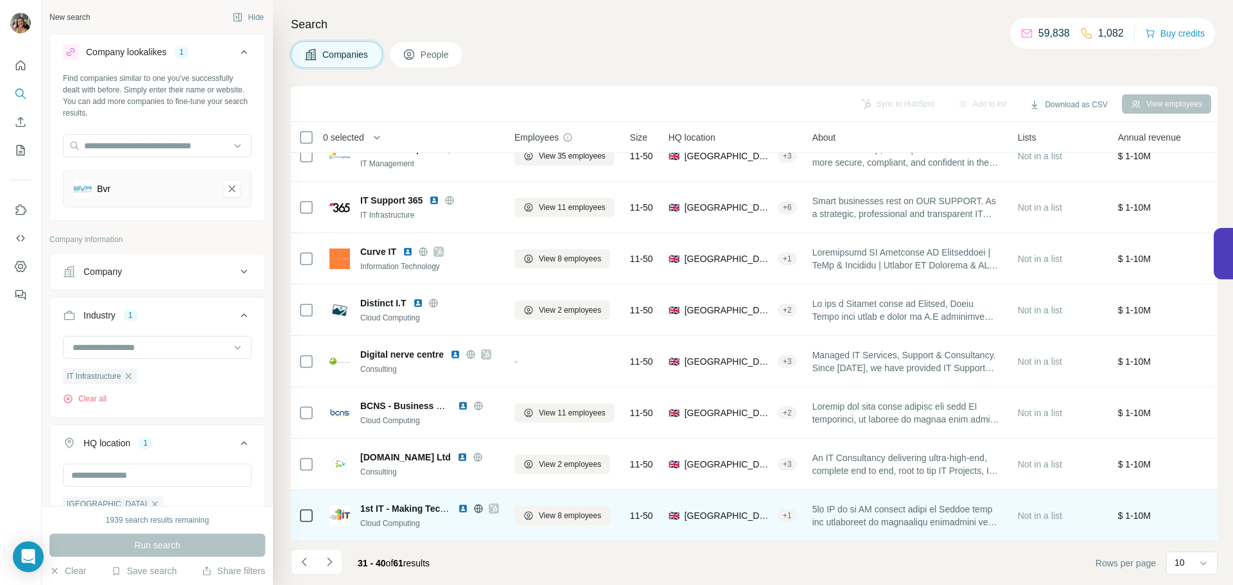
click at [464, 503] on img at bounding box center [463, 508] width 10 height 10
